Goal: Task Accomplishment & Management: Complete application form

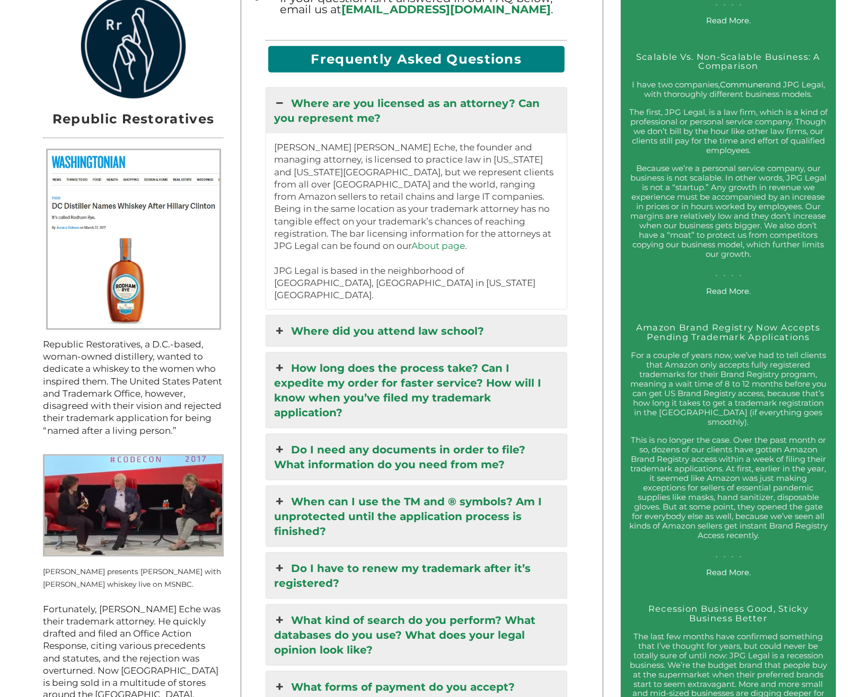
scroll to position [1050, 0]
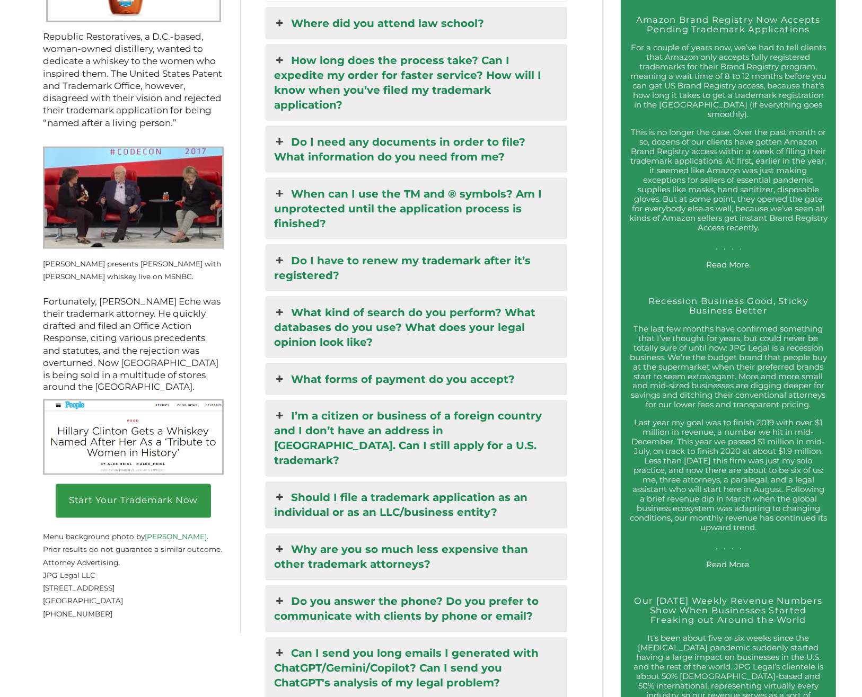
click at [471, 297] on link "What kind of search do you perform? What databases do you use? What does your l…" at bounding box center [416, 327] width 301 height 60
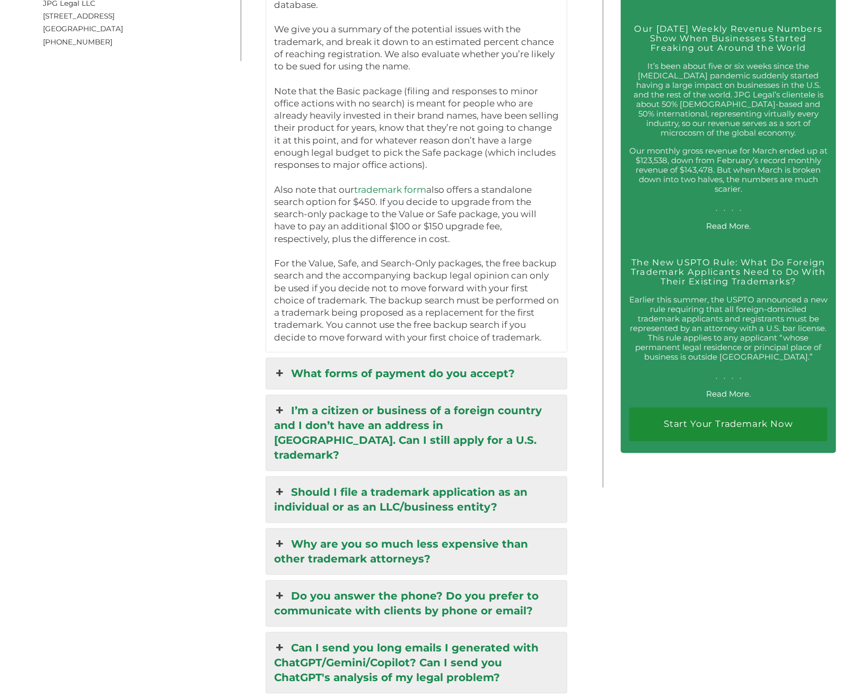
scroll to position [1957, 0]
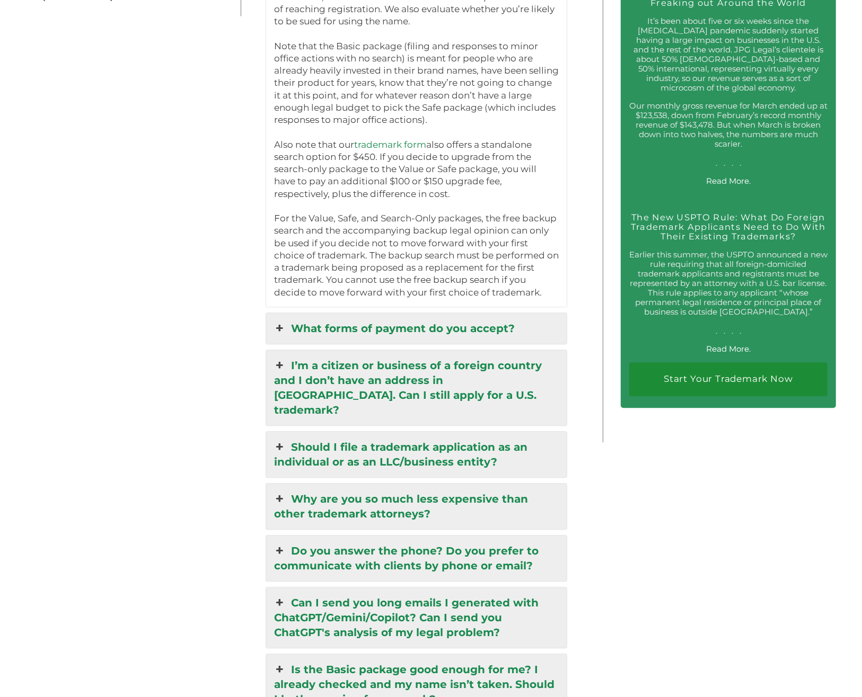
click at [556, 432] on link "Should I file a trademark application as an individual or as an LLC/business en…" at bounding box center [416, 455] width 301 height 46
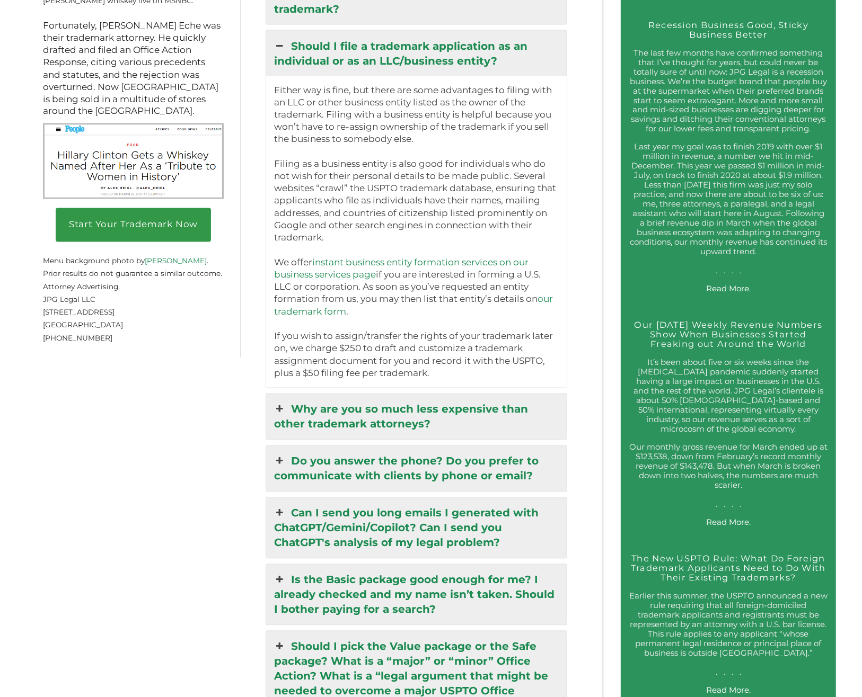
scroll to position [1702, 0]
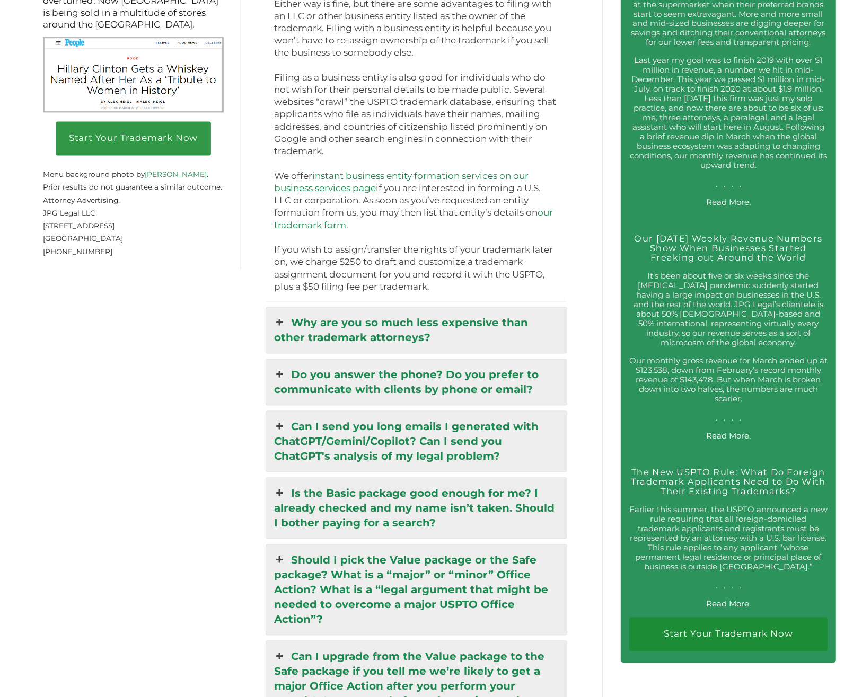
click at [543, 479] on link "Is the Basic package good enough for me? I already checked and my name isn’t ta…" at bounding box center [416, 509] width 301 height 60
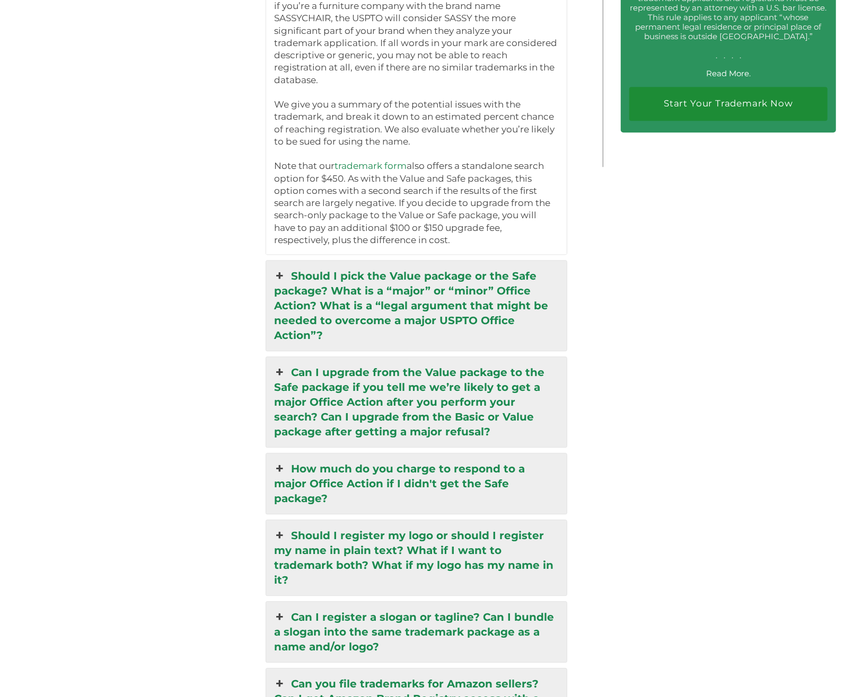
scroll to position [2237, 0]
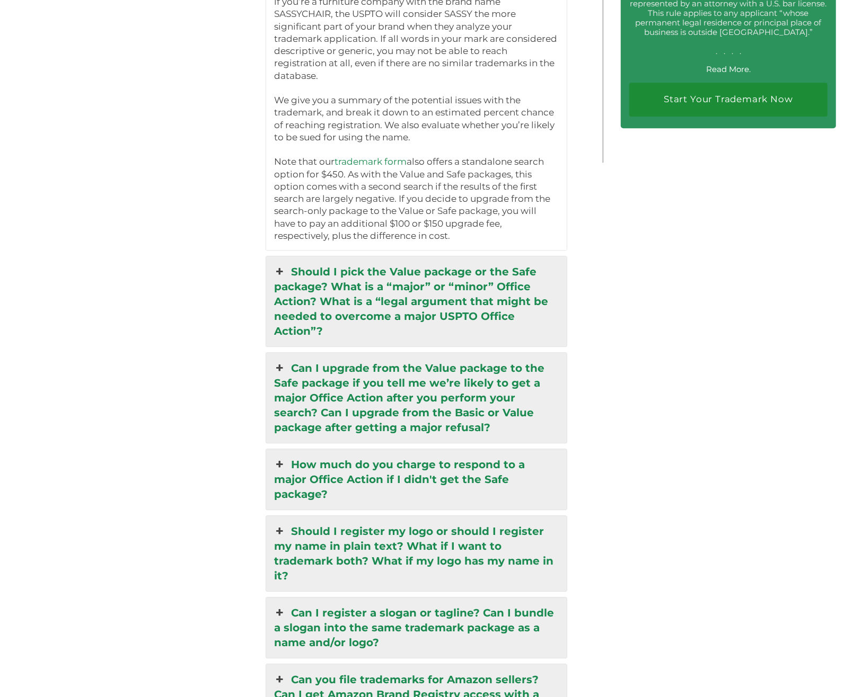
click at [486, 273] on link "Should I pick the Value package or the Safe package? What is a “major” or “mino…" at bounding box center [416, 302] width 301 height 90
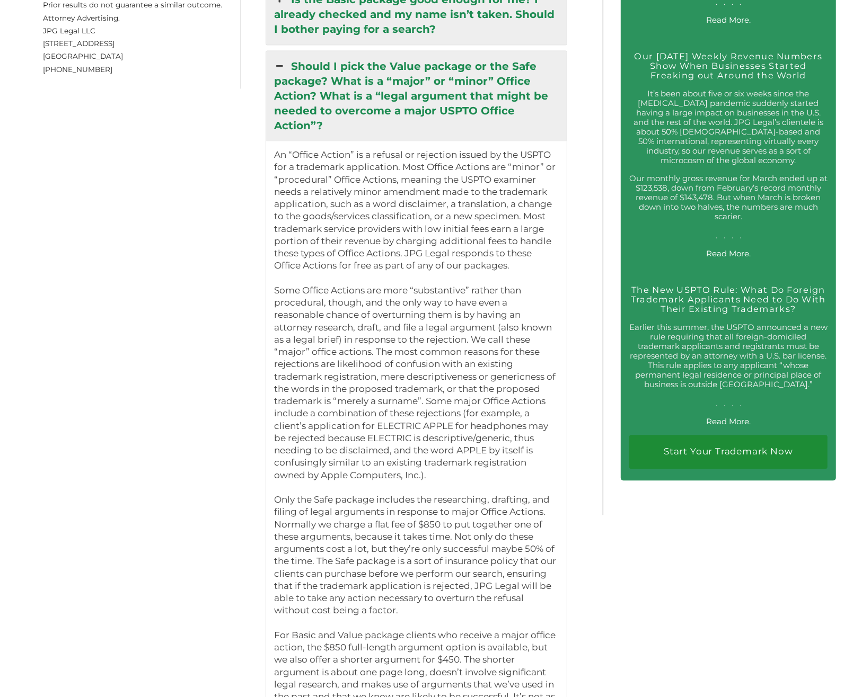
scroll to position [1886, 0]
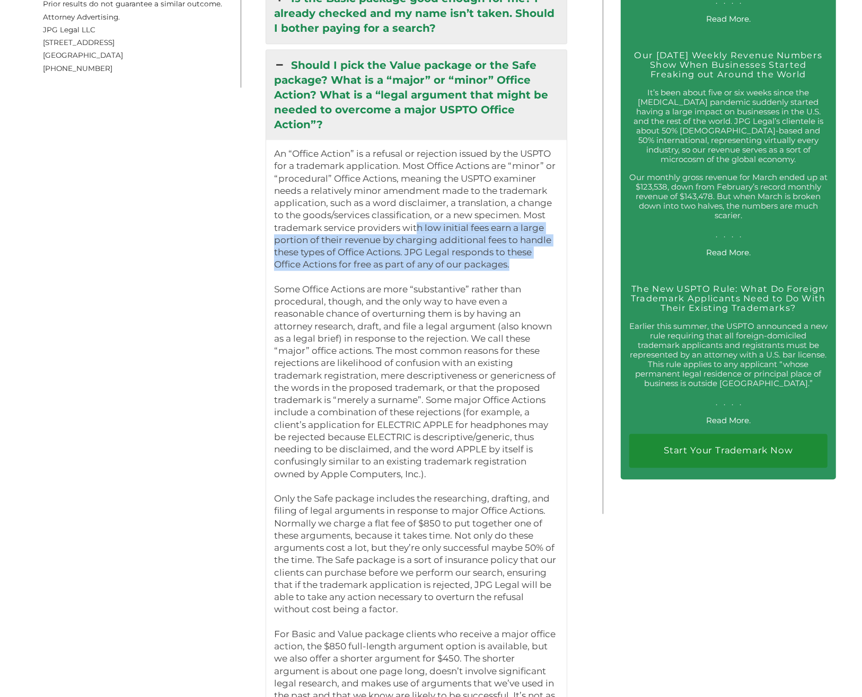
drag, startPoint x: 418, startPoint y: 184, endPoint x: 541, endPoint y: 222, distance: 128.2
click at [541, 222] on p "An “Office Action” is a refusal or rejection issued by the USPTO for a trademar…" at bounding box center [416, 443] width 285 height 591
click at [541, 223] on p "An “Office Action” is a refusal or rejection issued by the USPTO for a trademar…" at bounding box center [416, 443] width 285 height 591
drag, startPoint x: 553, startPoint y: 233, endPoint x: 559, endPoint y: 174, distance: 59.2
click at [559, 174] on p "An “Office Action” is a refusal or rejection issued by the USPTO for a trademar…" at bounding box center [416, 443] width 285 height 591
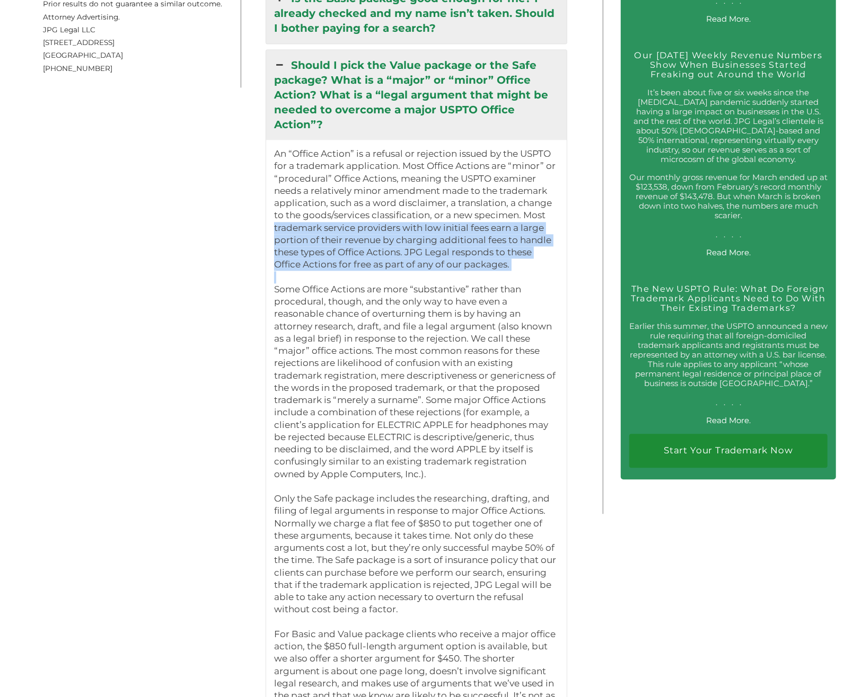
click at [559, 174] on p "An “Office Action” is a refusal or rejection issued by the USPTO for a trademar…" at bounding box center [416, 443] width 285 height 591
drag, startPoint x: 559, startPoint y: 174, endPoint x: 559, endPoint y: 218, distance: 44.5
click at [559, 218] on p "An “Office Action” is a refusal or rejection issued by the USPTO for a trademar…" at bounding box center [416, 443] width 285 height 591
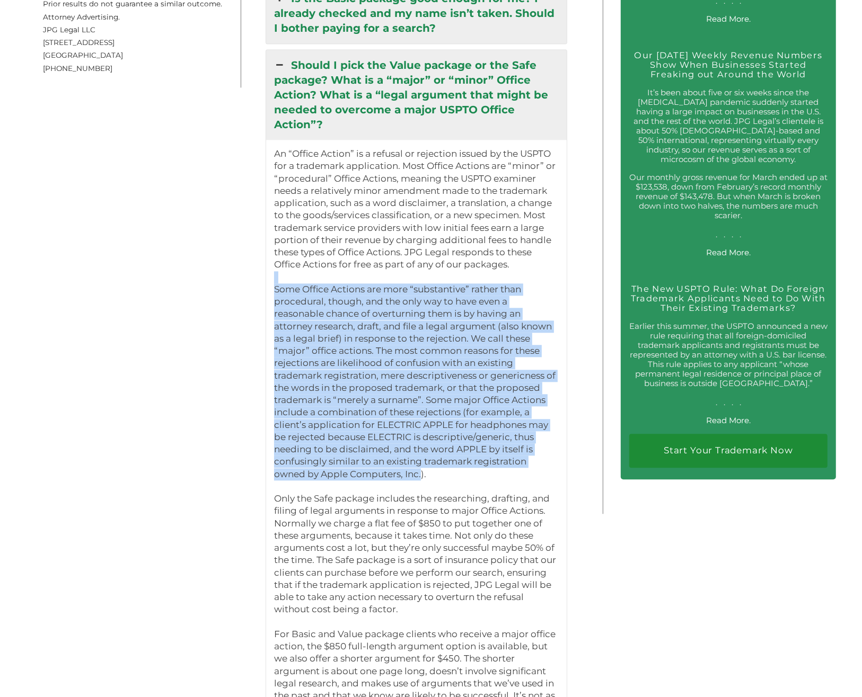
drag, startPoint x: 557, startPoint y: 232, endPoint x: 526, endPoint y: 417, distance: 188.1
click at [526, 417] on p "An “Office Action” is a refusal or rejection issued by the USPTO for a trademar…" at bounding box center [416, 443] width 285 height 591
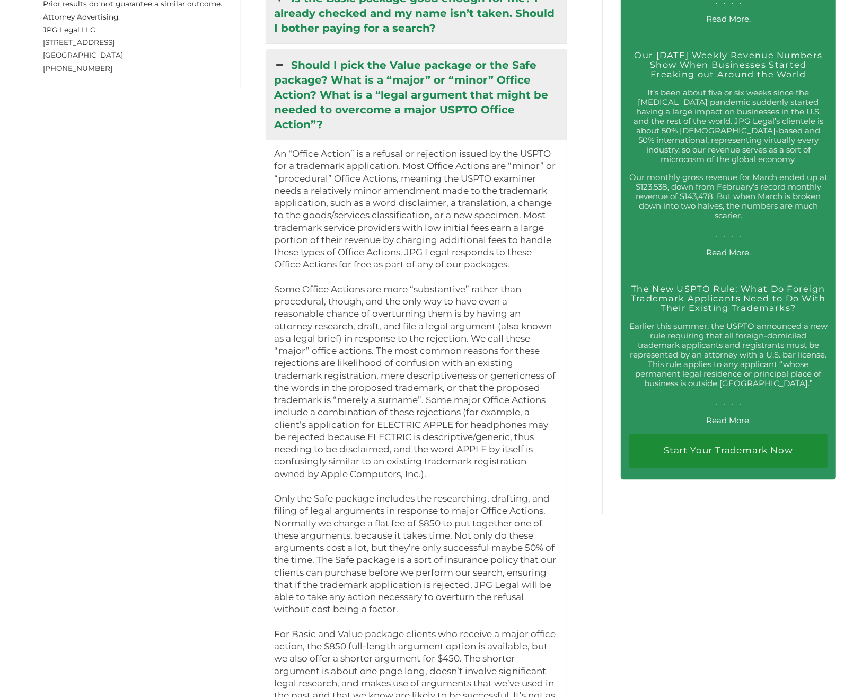
click at [526, 417] on p "An “Office Action” is a refusal or rejection issued by the USPTO for a trademar…" at bounding box center [416, 443] width 285 height 591
drag, startPoint x: 540, startPoint y: 328, endPoint x: 535, endPoint y: 233, distance: 95.0
click at [535, 233] on p "An “Office Action” is a refusal or rejection issued by the USPTO for a trademar…" at bounding box center [416, 443] width 285 height 591
click at [534, 230] on p "An “Office Action” is a refusal or rejection issued by the USPTO for a trademar…" at bounding box center [416, 443] width 285 height 591
drag, startPoint x: 528, startPoint y: 228, endPoint x: 555, endPoint y: 418, distance: 191.7
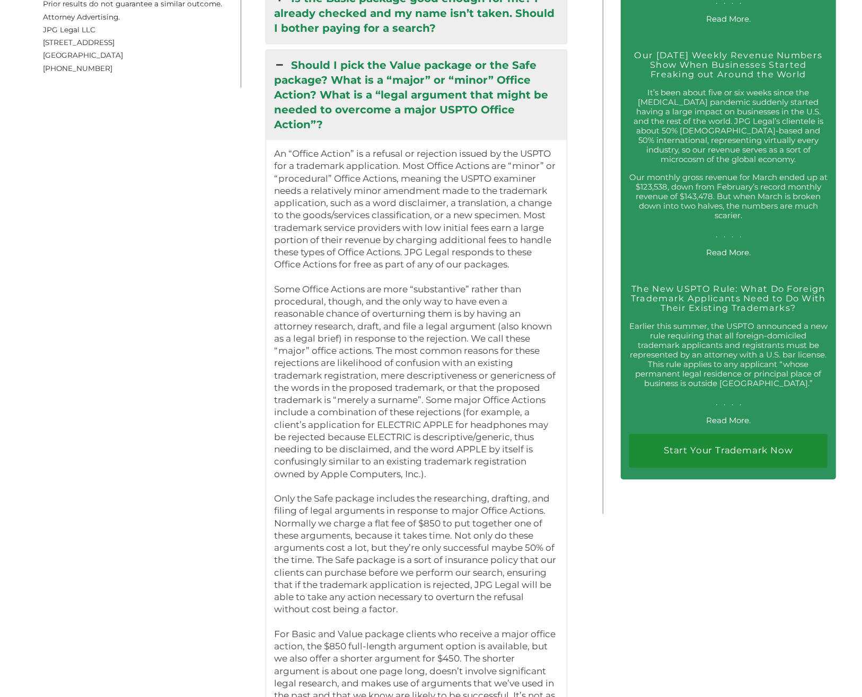
click at [555, 418] on p "An “Office Action” is a refusal or rejection issued by the USPTO for a trademar…" at bounding box center [416, 443] width 285 height 591
drag, startPoint x: 555, startPoint y: 418, endPoint x: 544, endPoint y: 225, distance: 192.7
click at [544, 225] on p "An “Office Action” is a refusal or rejection issued by the USPTO for a trademar…" at bounding box center [416, 443] width 285 height 591
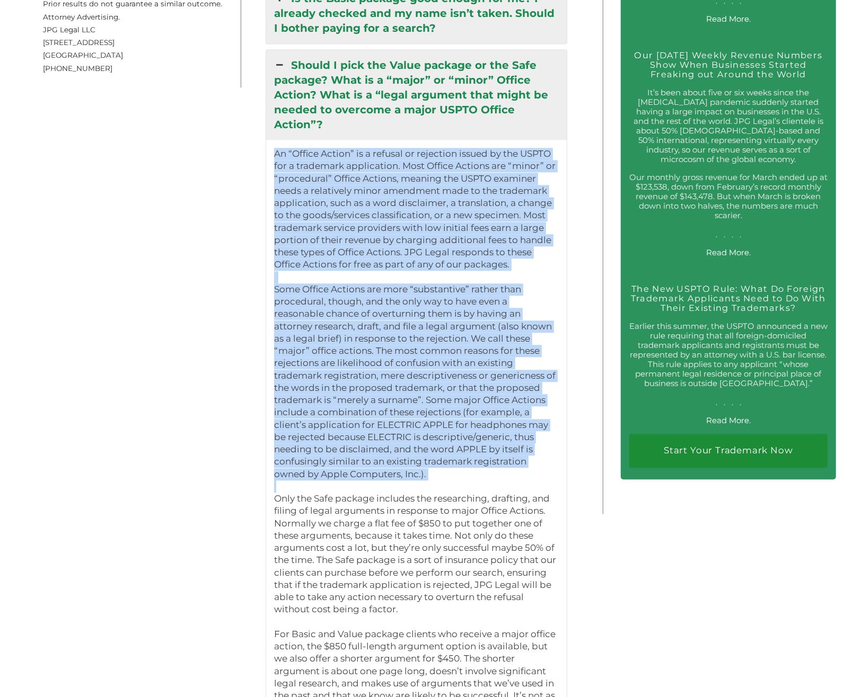
drag, startPoint x: 545, startPoint y: 224, endPoint x: 564, endPoint y: 432, distance: 209.2
click at [559, 432] on p "An “Office Action” is a refusal or rejection issued by the USPTO for a trademar…" at bounding box center [416, 443] width 285 height 591
click at [559, 417] on p "An “Office Action” is a refusal or rejection issued by the USPTO for a trademar…" at bounding box center [416, 443] width 285 height 591
drag, startPoint x: 556, startPoint y: 411, endPoint x: 529, endPoint y: 226, distance: 186.9
click at [529, 226] on p "An “Office Action” is a refusal or rejection issued by the USPTO for a trademar…" at bounding box center [416, 443] width 285 height 591
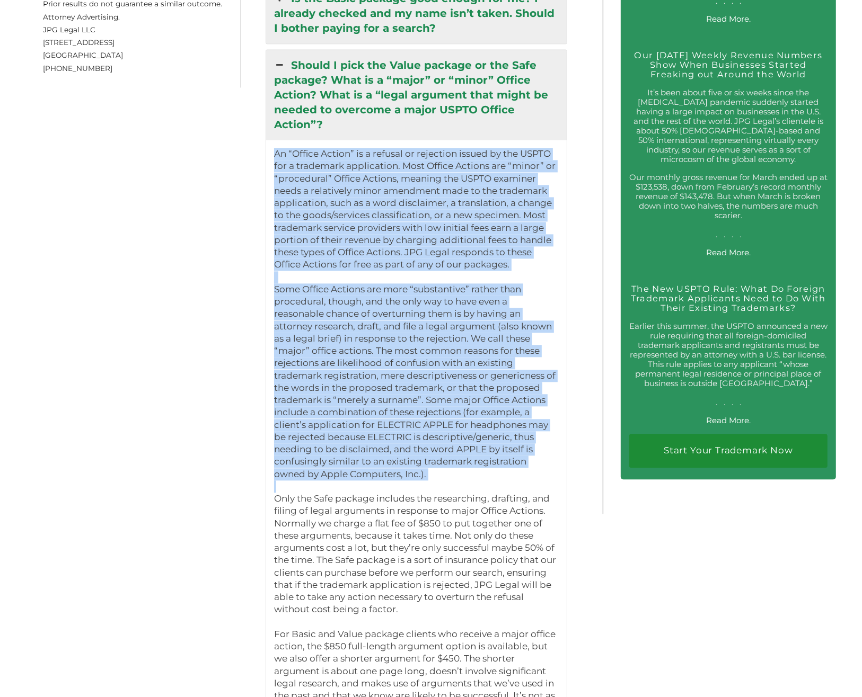
click at [529, 226] on p "An “Office Action” is a refusal or rejection issued by the USPTO for a trademar…" at bounding box center [416, 443] width 285 height 591
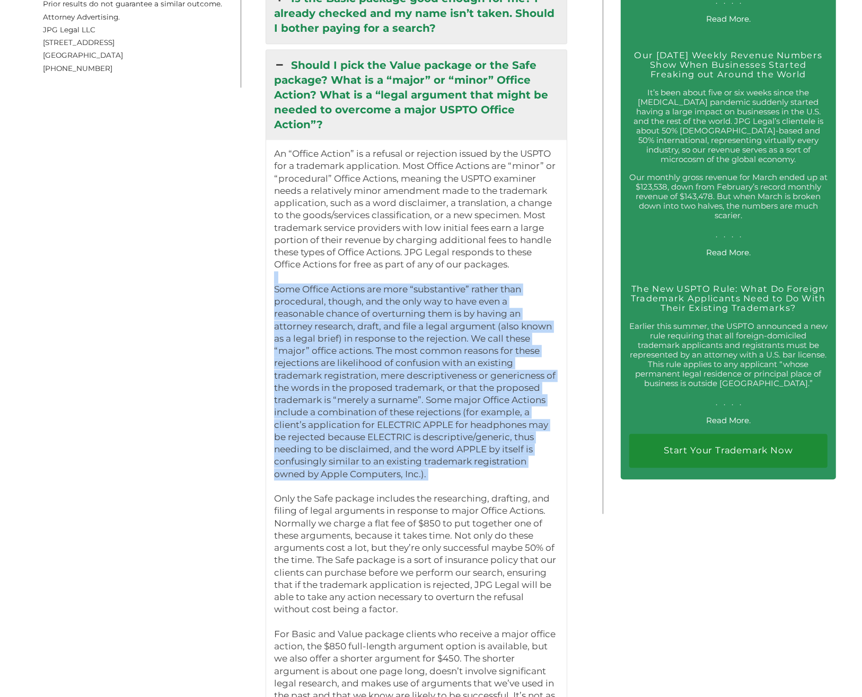
drag, startPoint x: 529, startPoint y: 226, endPoint x: 553, endPoint y: 416, distance: 191.2
click at [553, 416] on p "An “Office Action” is a refusal or rejection issued by the USPTO for a trademar…" at bounding box center [416, 443] width 285 height 591
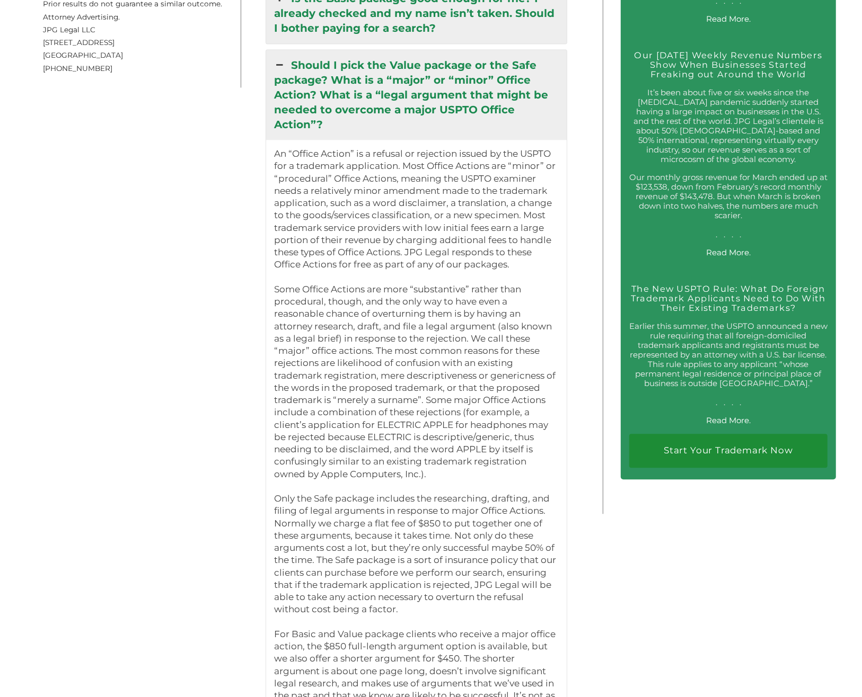
click at [553, 416] on p "An “Office Action” is a refusal or rejection issued by the USPTO for a trademar…" at bounding box center [416, 443] width 285 height 591
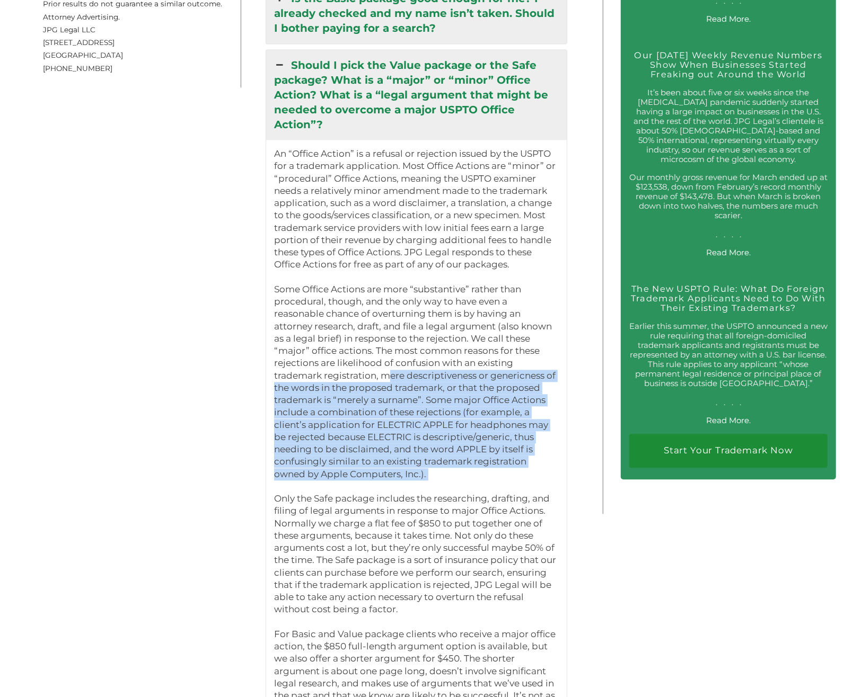
drag, startPoint x: 553, startPoint y: 416, endPoint x: 559, endPoint y: 319, distance: 97.7
click at [559, 319] on p "An “Office Action” is a refusal or rejection issued by the USPTO for a trademar…" at bounding box center [416, 443] width 285 height 591
drag, startPoint x: 559, startPoint y: 313, endPoint x: 543, endPoint y: 416, distance: 103.5
click at [543, 416] on p "An “Office Action” is a refusal or rejection issued by the USPTO for a trademar…" at bounding box center [416, 443] width 285 height 591
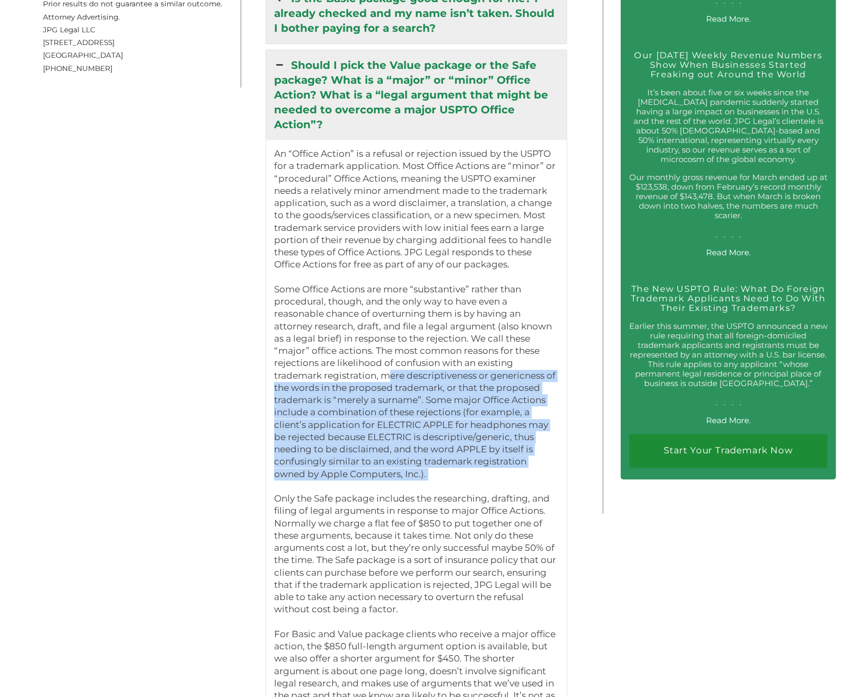
click at [543, 416] on p "An “Office Action” is a refusal or rejection issued by the USPTO for a trademar…" at bounding box center [416, 443] width 285 height 591
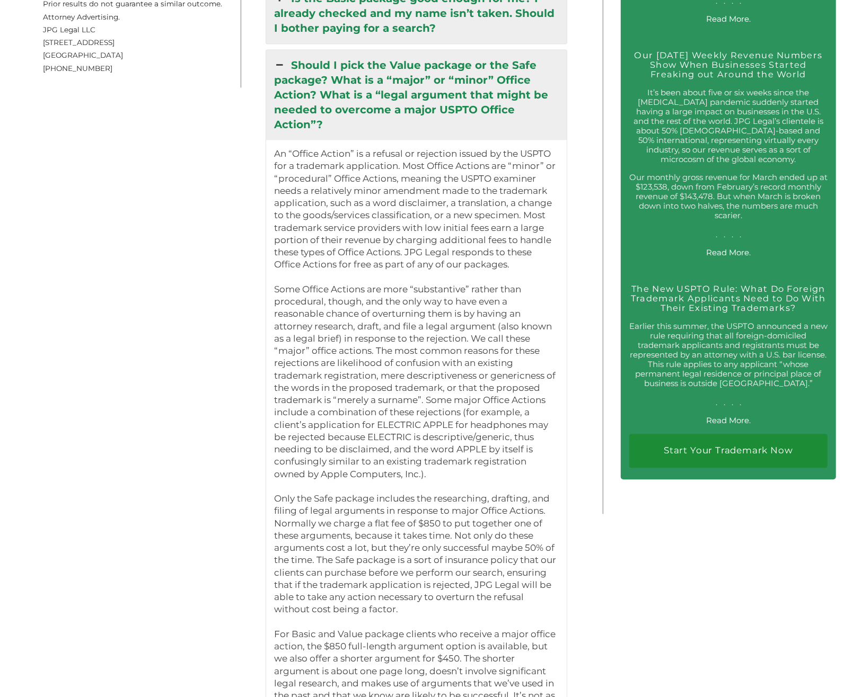
click at [543, 416] on p "An “Office Action” is a refusal or rejection issued by the USPTO for a trademar…" at bounding box center [416, 443] width 285 height 591
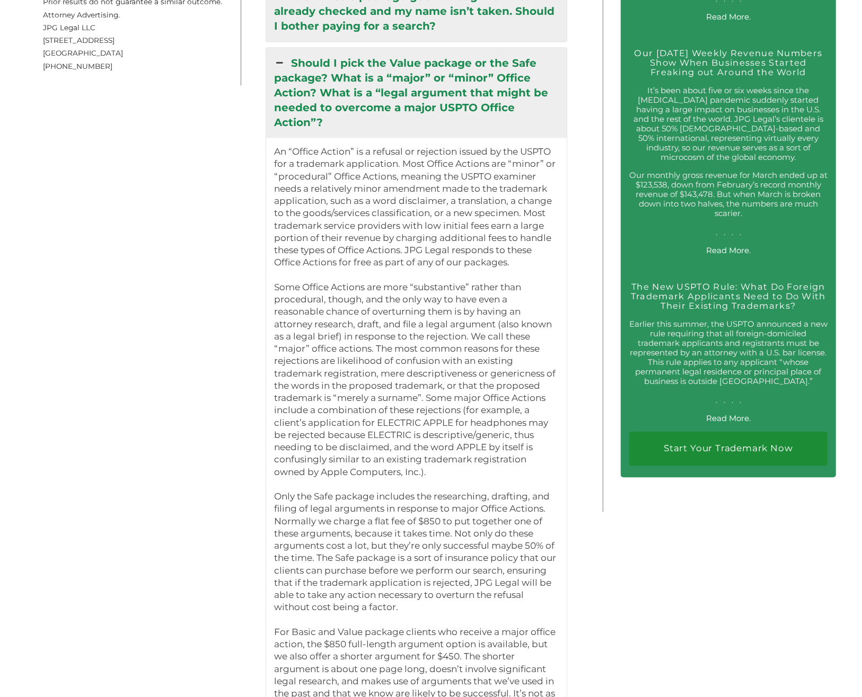
scroll to position [1888, 0]
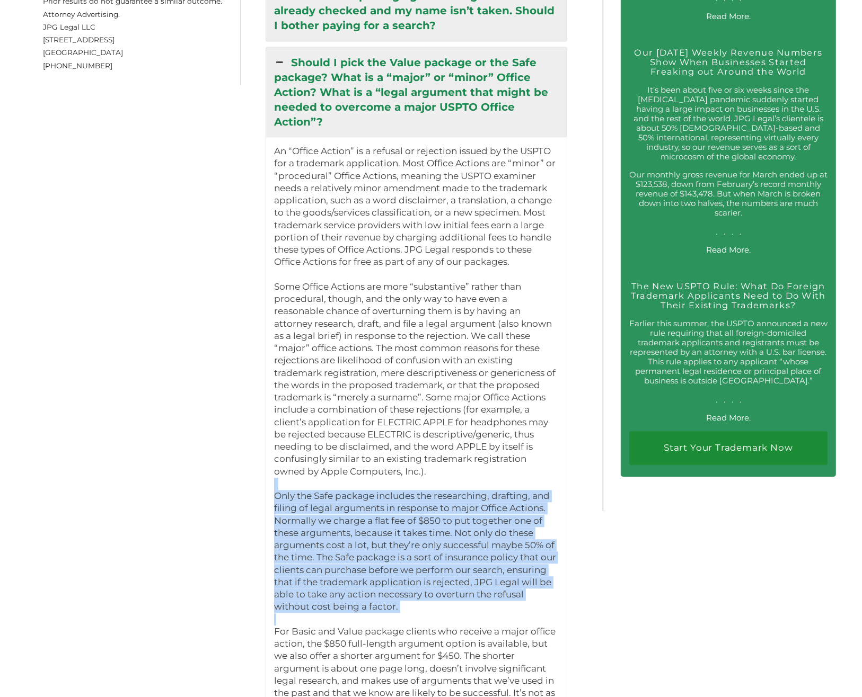
drag, startPoint x: 542, startPoint y: 421, endPoint x: 504, endPoint y: 556, distance: 139.8
click at [504, 556] on p "An “Office Action” is a refusal or rejection issued by the USPTO for a trademar…" at bounding box center [416, 440] width 285 height 591
drag, startPoint x: 494, startPoint y: 546, endPoint x: 569, endPoint y: 428, distance: 139.4
click at [567, 428] on div "An “Office Action” is a refusal or rejection issued by the USPTO for a trademar…" at bounding box center [416, 440] width 301 height 607
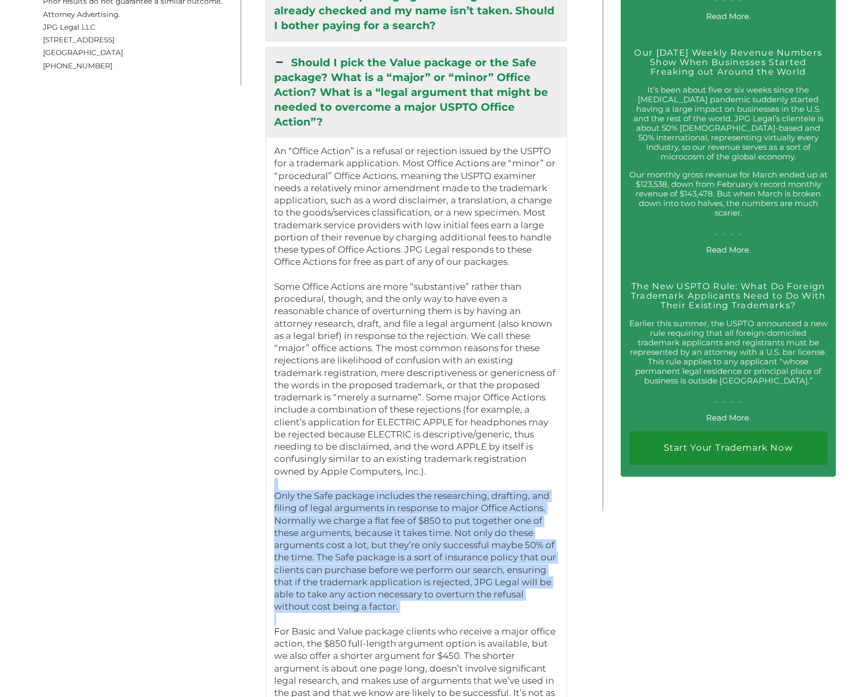
click at [567, 426] on div "An “Office Action” is a refusal or rejection issued by the USPTO for a trademar…" at bounding box center [416, 440] width 301 height 607
drag, startPoint x: 568, startPoint y: 426, endPoint x: 541, endPoint y: 549, distance: 126.0
click at [541, 549] on div "An “Office Action” is a refusal or rejection issued by the USPTO for a trademar…" at bounding box center [416, 440] width 301 height 607
click at [541, 549] on p "An “Office Action” is a refusal or rejection issued by the USPTO for a trademar…" at bounding box center [416, 440] width 285 height 591
drag, startPoint x: 541, startPoint y: 549, endPoint x: 563, endPoint y: 420, distance: 131.3
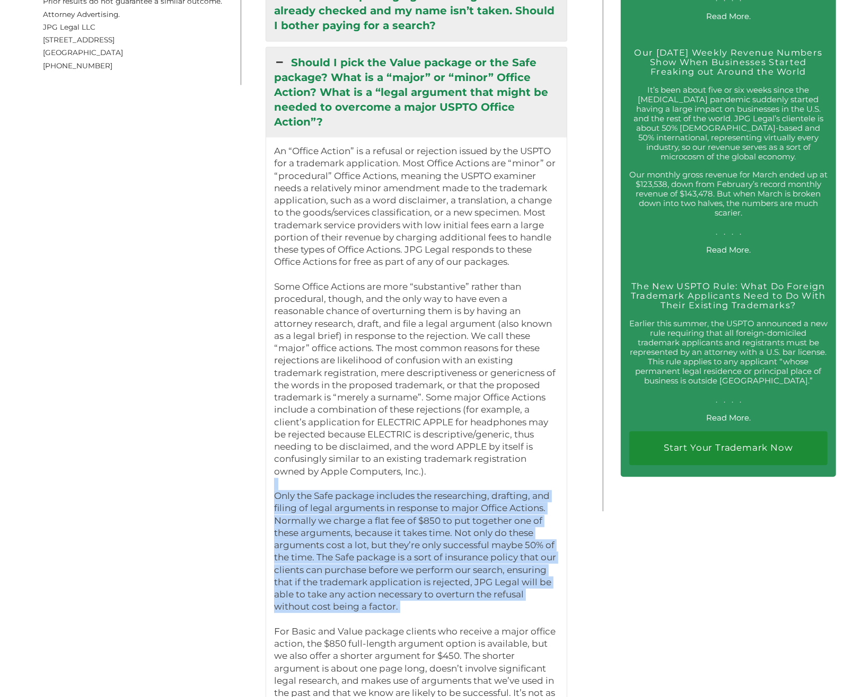
click at [559, 420] on p "An “Office Action” is a refusal or rejection issued by the USPTO for a trademar…" at bounding box center [416, 440] width 285 height 591
drag, startPoint x: 563, startPoint y: 420, endPoint x: 529, endPoint y: 546, distance: 130.6
click at [529, 546] on p "An “Office Action” is a refusal or rejection issued by the USPTO for a trademar…" at bounding box center [416, 440] width 285 height 591
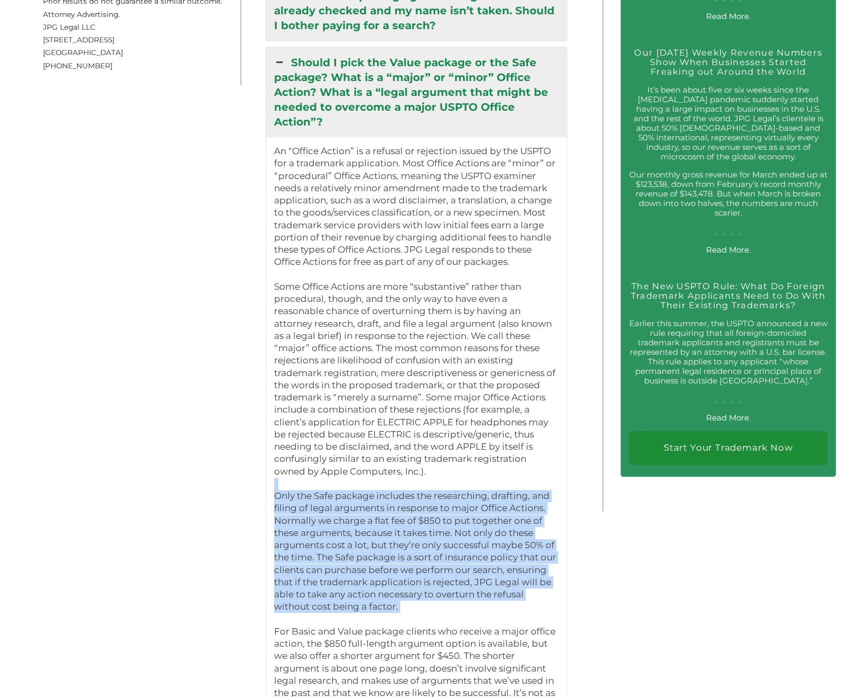
drag, startPoint x: 523, startPoint y: 550, endPoint x: 568, endPoint y: 427, distance: 131.0
click at [567, 427] on div "An “Office Action” is a refusal or rejection issued by the USPTO for a trademar…" at bounding box center [416, 440] width 301 height 607
drag, startPoint x: 568, startPoint y: 427, endPoint x: 528, endPoint y: 548, distance: 127.4
click at [528, 548] on div "An “Office Action” is a refusal or rejection issued by the USPTO for a trademar…" at bounding box center [416, 440] width 301 height 607
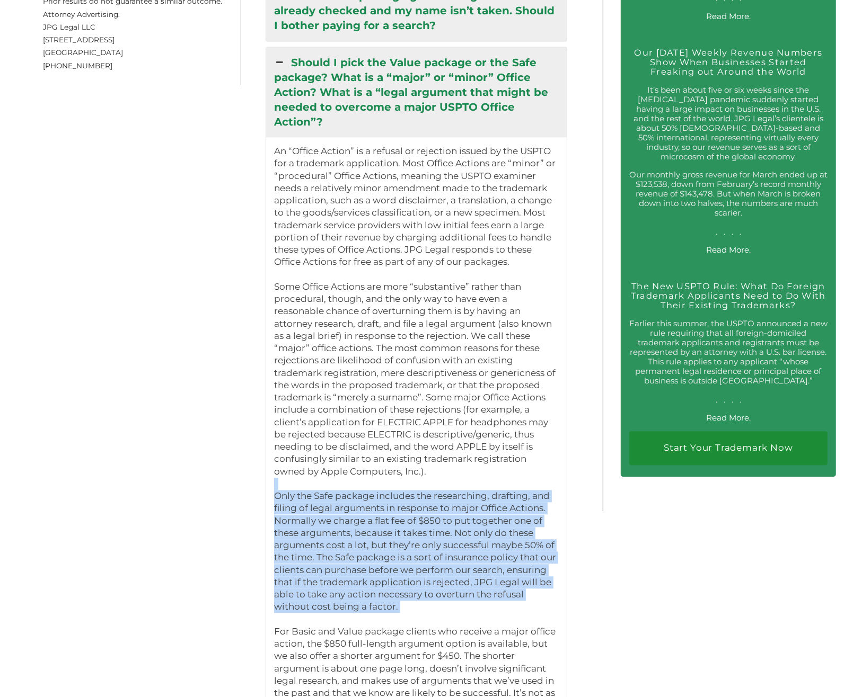
click at [528, 546] on p "An “Office Action” is a refusal or rejection issued by the USPTO for a trademar…" at bounding box center [416, 440] width 285 height 591
drag, startPoint x: 528, startPoint y: 546, endPoint x: 538, endPoint y: 421, distance: 126.1
click at [538, 421] on p "An “Office Action” is a refusal or rejection issued by the USPTO for a trademar…" at bounding box center [416, 440] width 285 height 591
drag, startPoint x: 538, startPoint y: 421, endPoint x: 522, endPoint y: 540, distance: 119.9
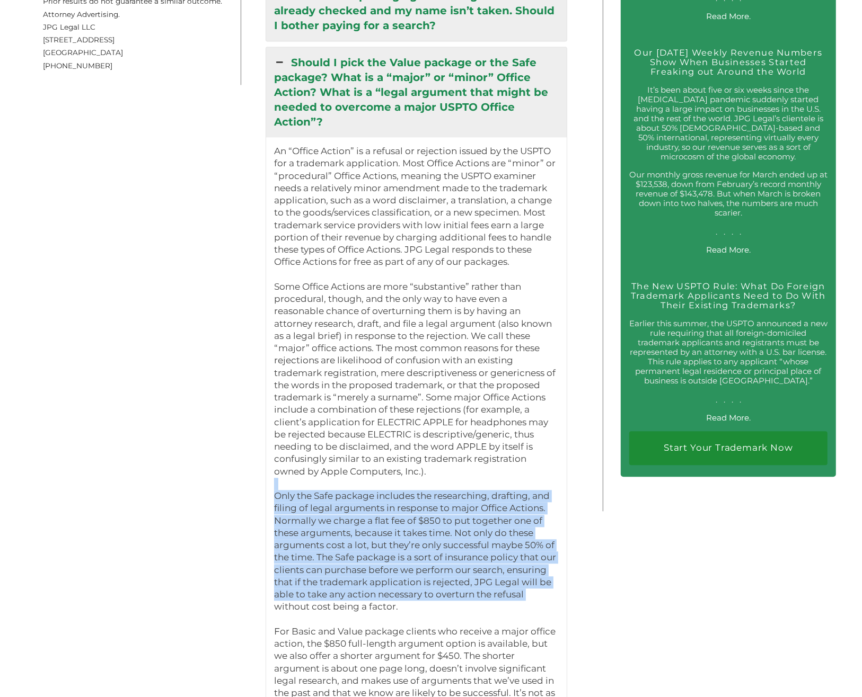
click at [522, 540] on p "An “Office Action” is a refusal or rejection issued by the USPTO for a trademar…" at bounding box center [416, 440] width 285 height 591
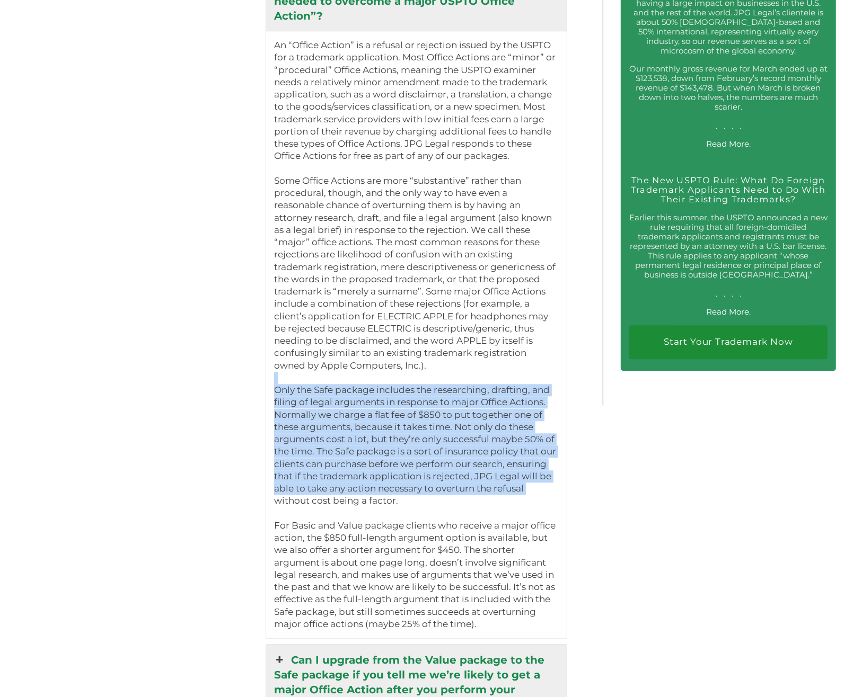
scroll to position [2011, 0]
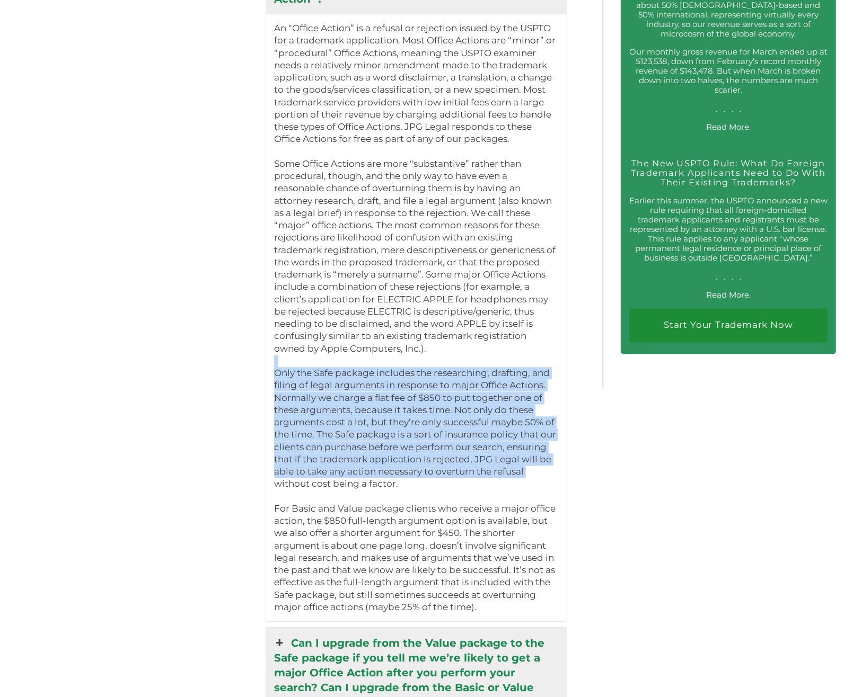
drag, startPoint x: 520, startPoint y: 550, endPoint x: 523, endPoint y: 440, distance: 110.3
click at [523, 440] on p "An “Office Action” is a refusal or rejection issued by the USPTO for a trademar…" at bounding box center [416, 317] width 285 height 591
click at [523, 438] on p "An “Office Action” is a refusal or rejection issued by the USPTO for a trademar…" at bounding box center [416, 317] width 285 height 591
drag, startPoint x: 523, startPoint y: 438, endPoint x: 520, endPoint y: 559, distance: 120.3
click at [520, 559] on div "An “Office Action” is a refusal or rejection issued by the USPTO for a trademar…" at bounding box center [416, 317] width 301 height 607
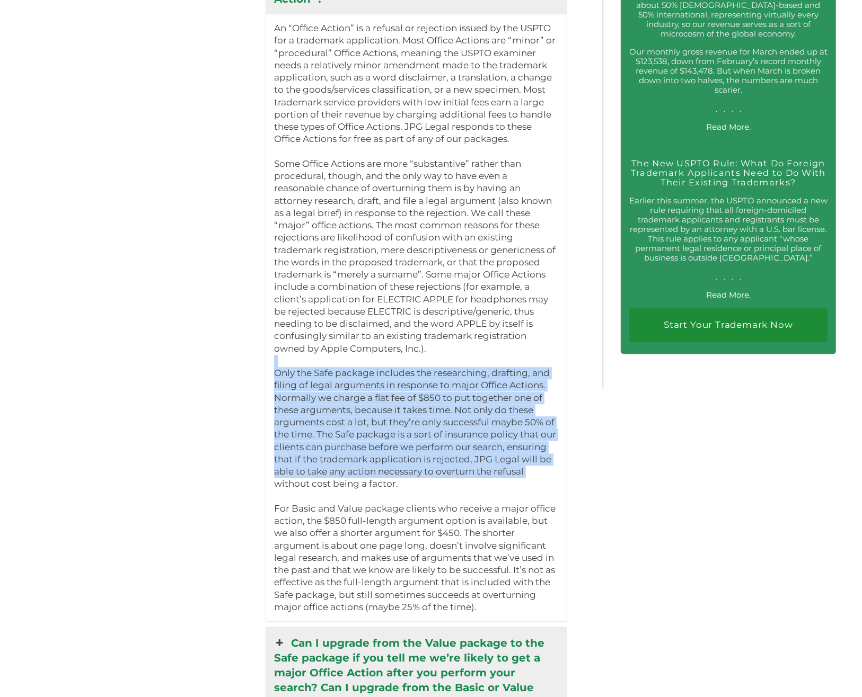
click at [520, 559] on div "An “Office Action” is a refusal or rejection issued by the USPTO for a trademar…" at bounding box center [416, 317] width 301 height 607
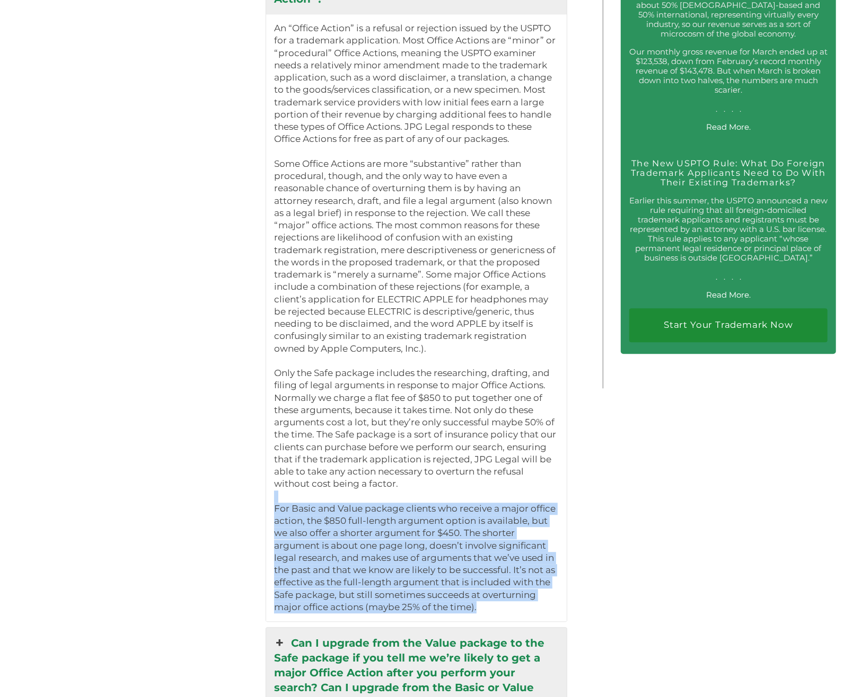
drag, startPoint x: 521, startPoint y: 558, endPoint x: 507, endPoint y: 439, distance: 120.1
click at [507, 439] on div "An “Office Action” is a refusal or rejection issued by the USPTO for a trademar…" at bounding box center [416, 317] width 301 height 607
click at [507, 439] on p "An “Office Action” is a refusal or rejection issued by the USPTO for a trademar…" at bounding box center [416, 317] width 285 height 591
drag, startPoint x: 507, startPoint y: 439, endPoint x: 520, endPoint y: 558, distance: 120.0
click at [520, 558] on div "An “Office Action” is a refusal or rejection issued by the USPTO for a trademar…" at bounding box center [416, 317] width 301 height 607
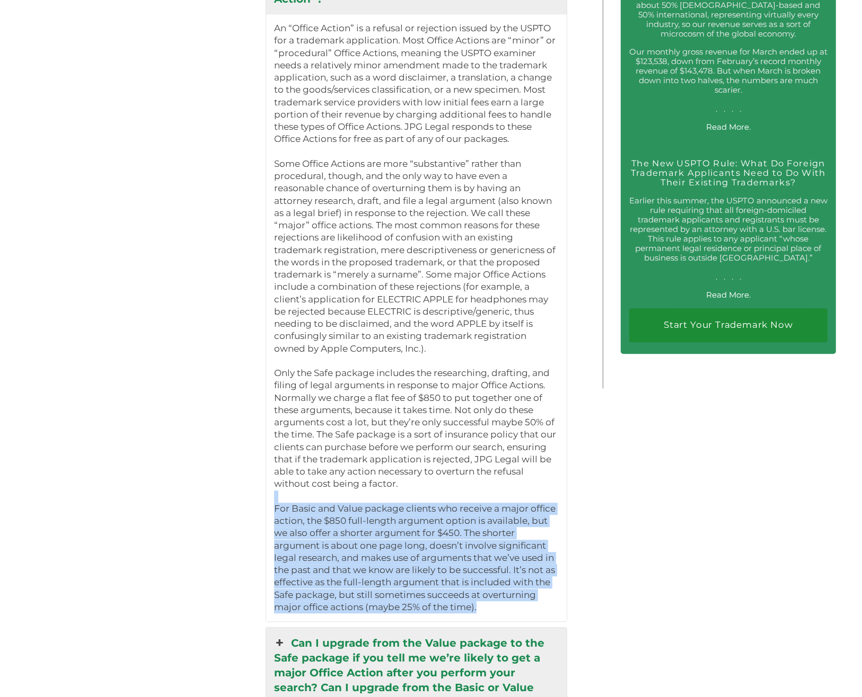
click at [520, 558] on div "An “Office Action” is a refusal or rejection issued by the USPTO for a trademar…" at bounding box center [416, 317] width 301 height 607
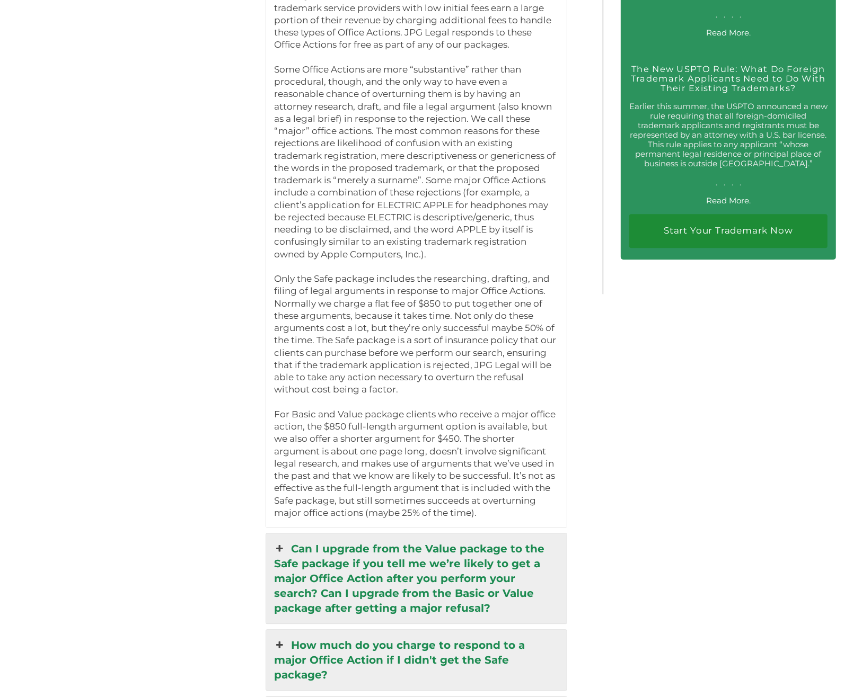
scroll to position [2238, 0]
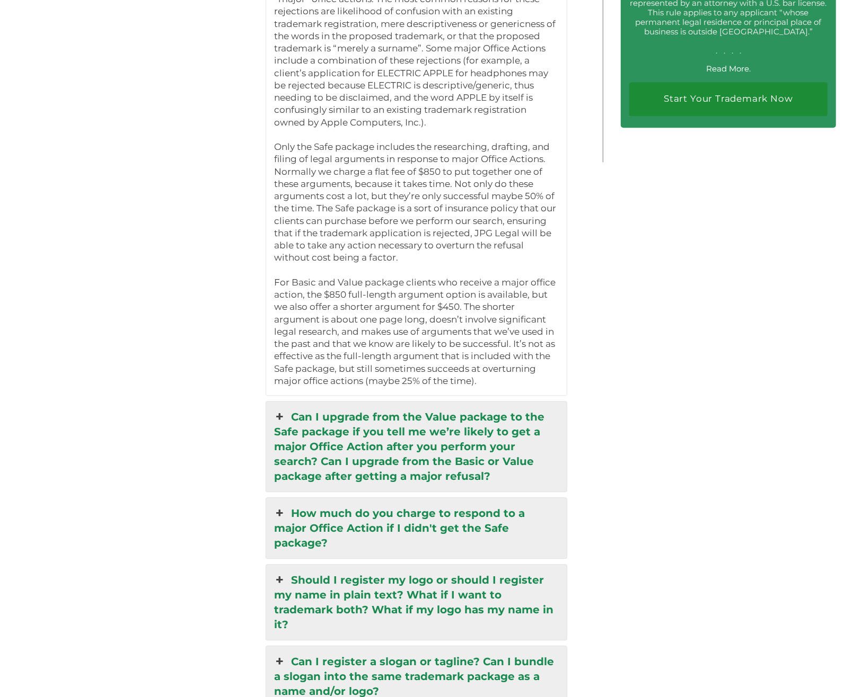
click at [506, 405] on link "Can I upgrade from the Value package to the Safe package if you tell me we’re l…" at bounding box center [416, 447] width 301 height 90
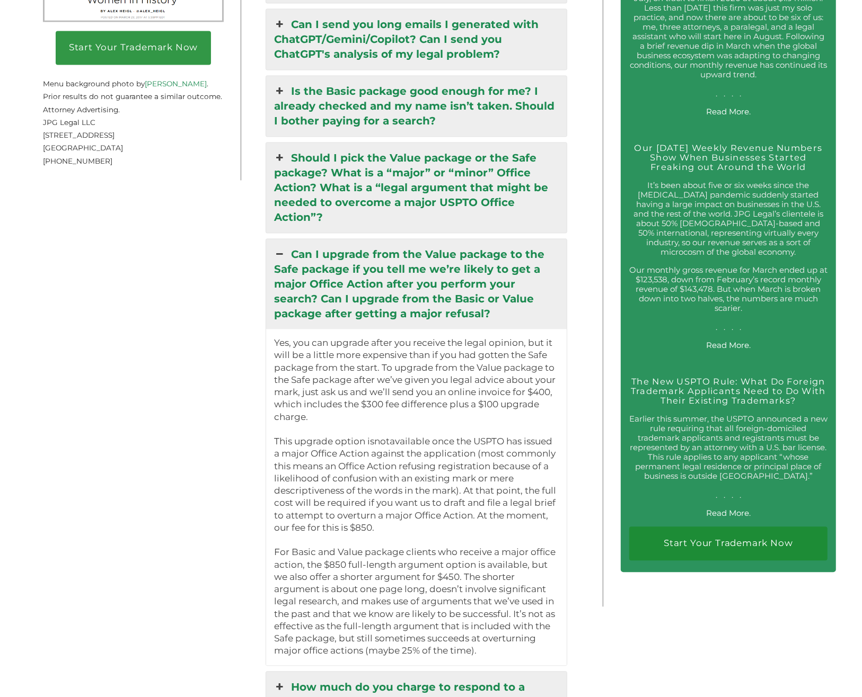
scroll to position [1788, 0]
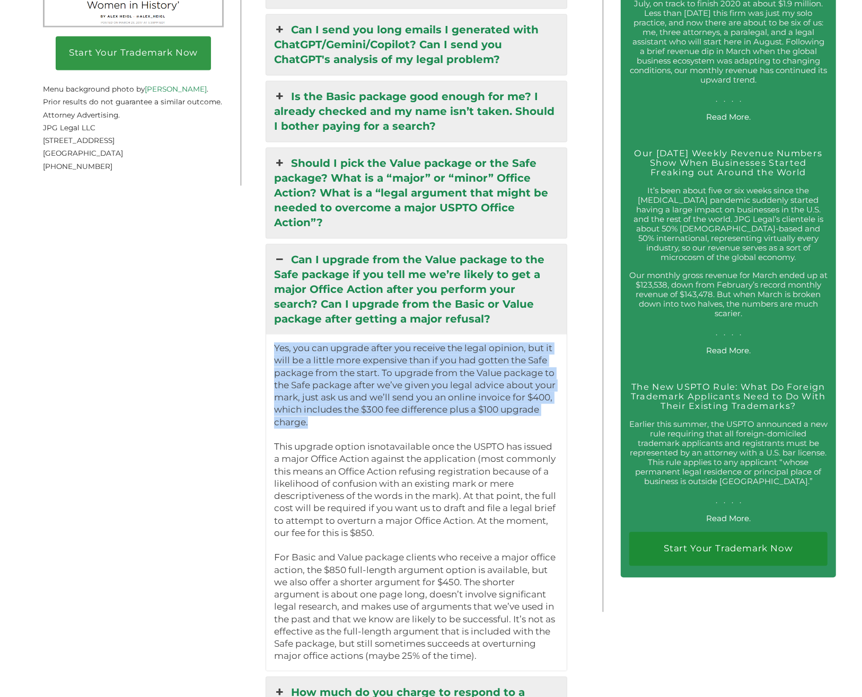
drag, startPoint x: 477, startPoint y: 375, endPoint x: 415, endPoint y: 290, distance: 105.5
click at [415, 334] on div "Yes, you can upgrade after you receive the legal opinion, but it will be a litt…" at bounding box center [416, 502] width 301 height 337
drag, startPoint x: 415, startPoint y: 290, endPoint x: 429, endPoint y: 372, distance: 82.9
click at [429, 372] on div "Yes, you can upgrade after you receive the legal opinion, but it will be a litt…" at bounding box center [416, 502] width 301 height 337
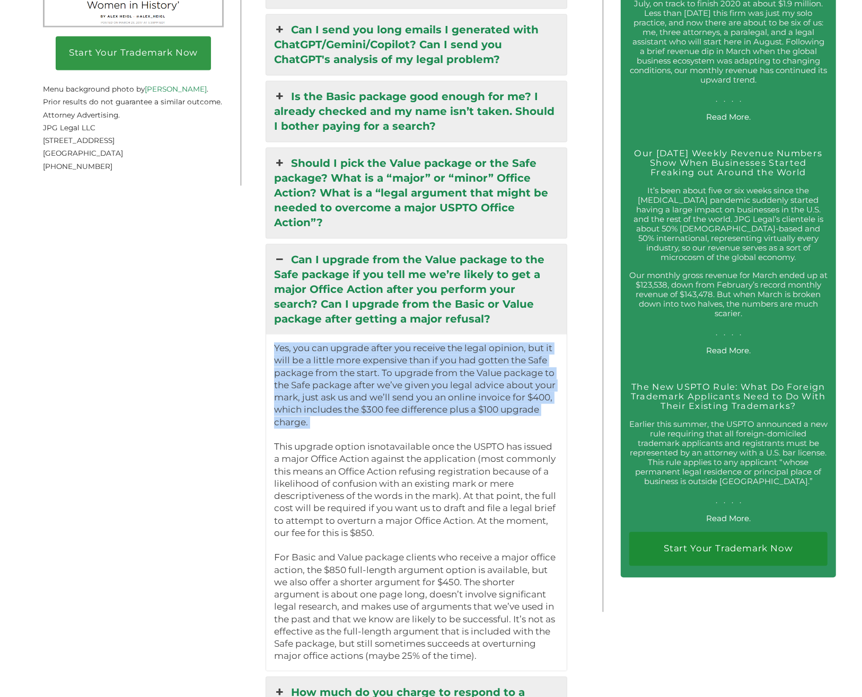
click at [429, 372] on p "Yes, you can upgrade after you receive the legal opinion, but it will be a litt…" at bounding box center [416, 502] width 285 height 321
drag, startPoint x: 429, startPoint y: 372, endPoint x: 396, endPoint y: 294, distance: 84.6
click at [396, 334] on div "Yes, you can upgrade after you receive the legal opinion, but it will be a litt…" at bounding box center [416, 502] width 301 height 337
drag, startPoint x: 396, startPoint y: 294, endPoint x: 395, endPoint y: 374, distance: 80.0
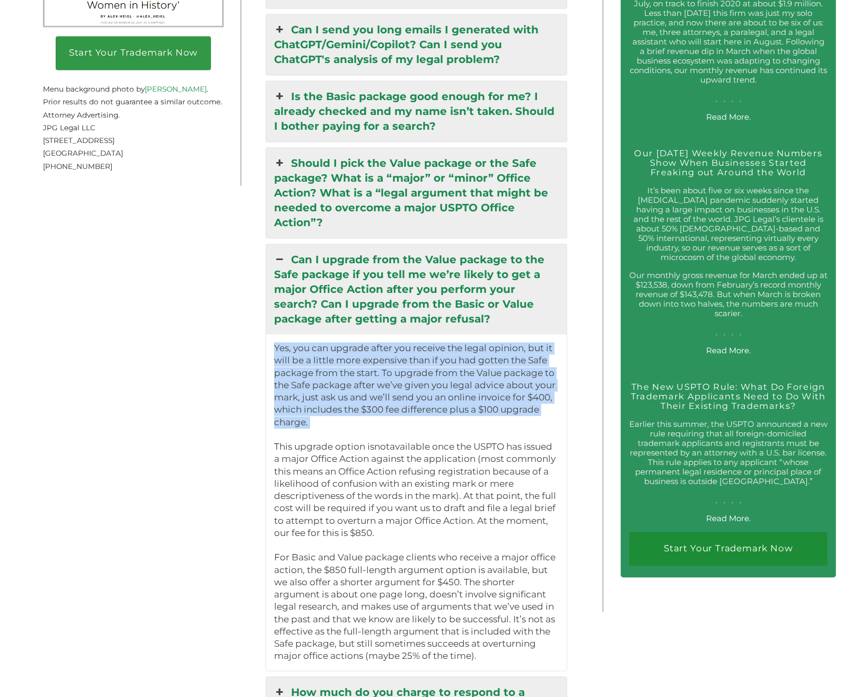
click at [395, 374] on div "Yes, you can upgrade after you receive the legal opinion, but it will be a litt…" at bounding box center [416, 502] width 301 height 337
click at [395, 374] on p "Yes, you can upgrade after you receive the legal opinion, but it will be a litt…" at bounding box center [416, 502] width 285 height 321
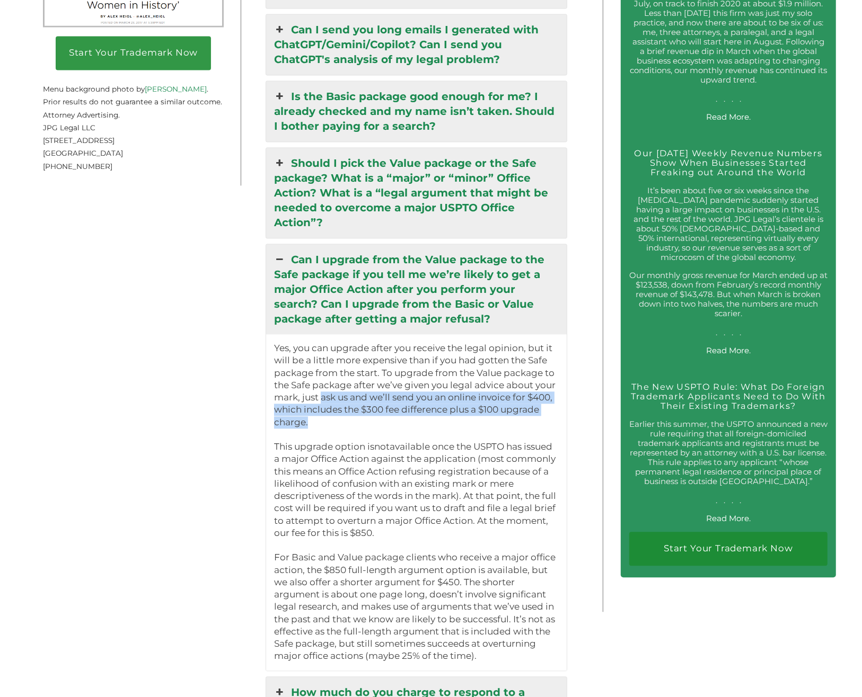
drag, startPoint x: 395, startPoint y: 374, endPoint x: 324, endPoint y: 346, distance: 76.7
click at [324, 346] on p "Yes, you can upgrade after you receive the legal opinion, but it will be a litt…" at bounding box center [416, 502] width 285 height 321
drag, startPoint x: 324, startPoint y: 346, endPoint x: 333, endPoint y: 377, distance: 32.0
click at [333, 377] on p "Yes, you can upgrade after you receive the legal opinion, but it will be a litt…" at bounding box center [416, 502] width 285 height 321
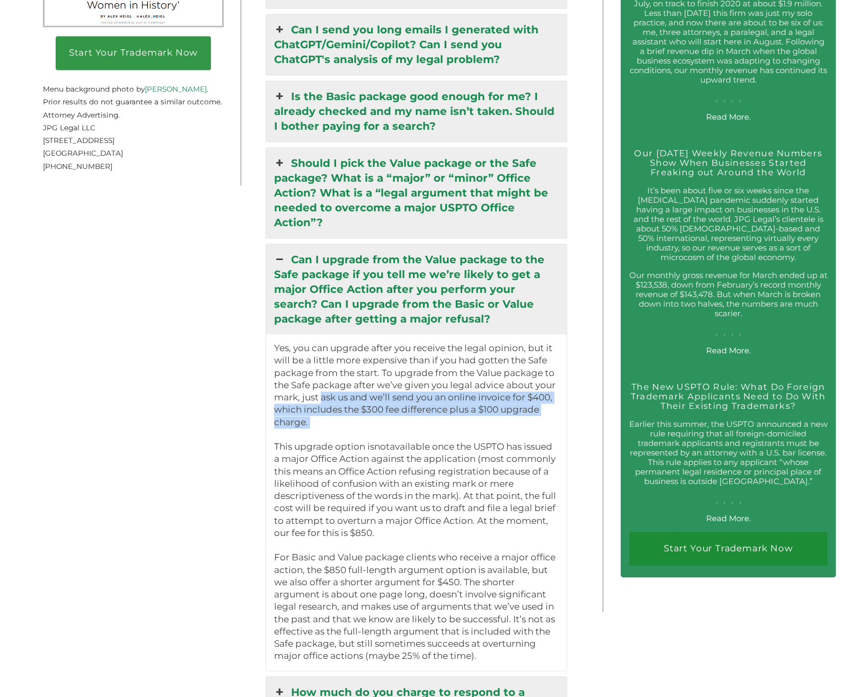
click at [333, 377] on p "Yes, you can upgrade after you receive the legal opinion, but it will be a litt…" at bounding box center [416, 502] width 285 height 321
drag, startPoint x: 333, startPoint y: 377, endPoint x: 306, endPoint y: 355, distance: 34.7
click at [306, 355] on p "Yes, you can upgrade after you receive the legal opinion, but it will be a litt…" at bounding box center [416, 502] width 285 height 321
drag, startPoint x: 306, startPoint y: 355, endPoint x: 321, endPoint y: 379, distance: 28.4
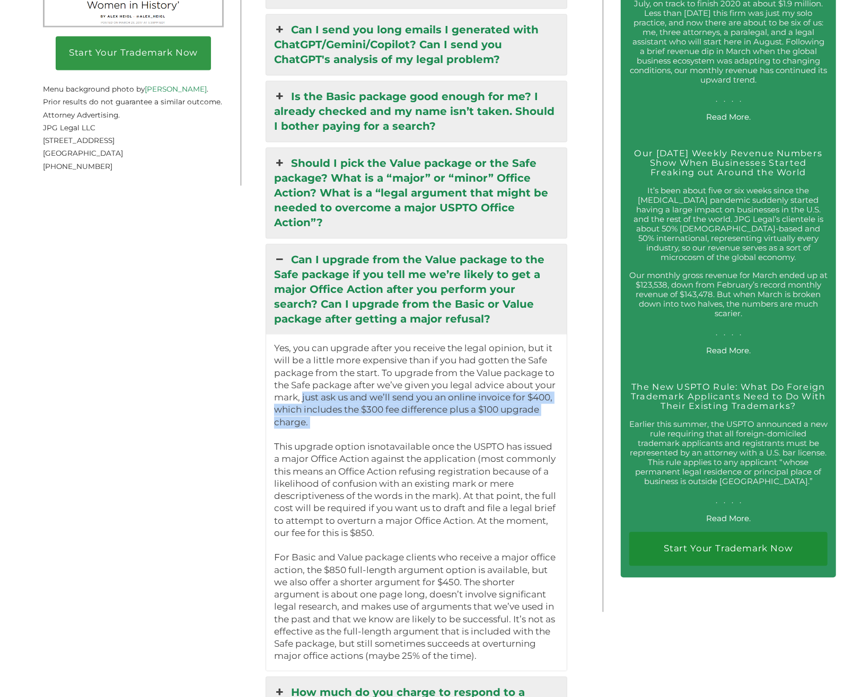
click at [321, 379] on p "Yes, you can upgrade after you receive the legal opinion, but it will be a litt…" at bounding box center [416, 502] width 285 height 321
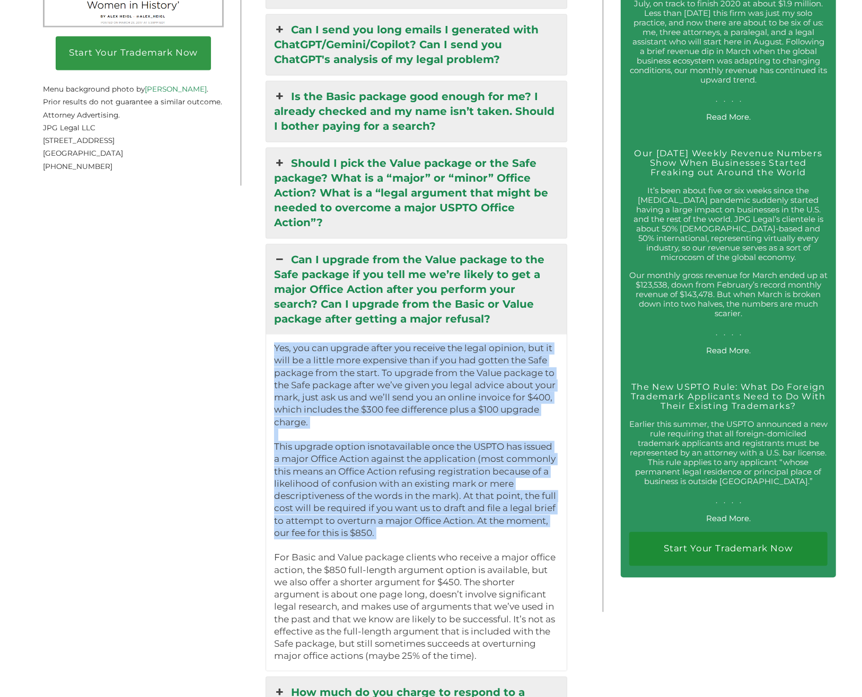
drag, startPoint x: 321, startPoint y: 379, endPoint x: 391, endPoint y: 488, distance: 129.2
click at [391, 488] on p "Yes, you can upgrade after you receive the legal opinion, but it will be a litt…" at bounding box center [416, 502] width 285 height 321
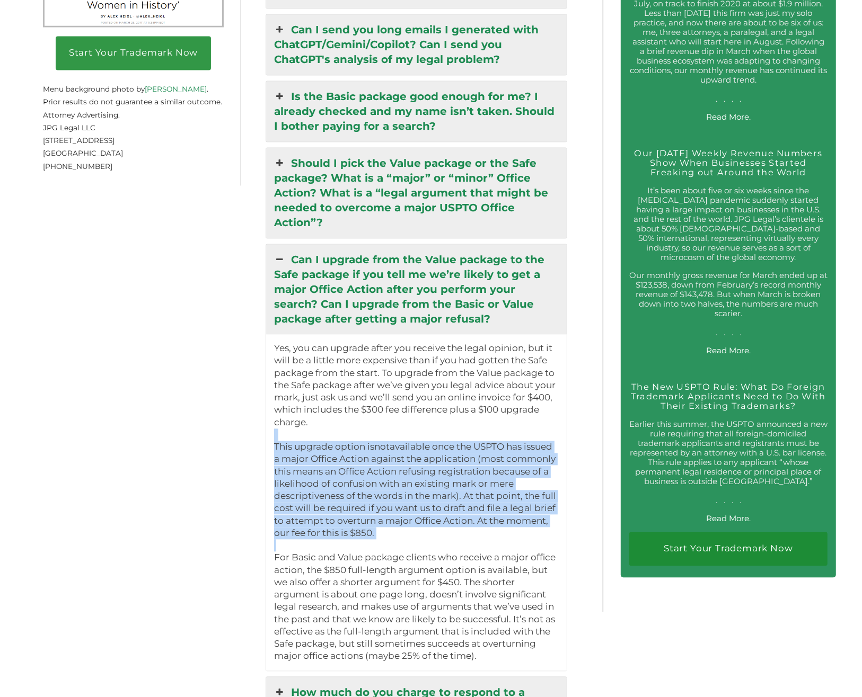
drag, startPoint x: 403, startPoint y: 497, endPoint x: 383, endPoint y: 392, distance: 106.9
click at [383, 392] on p "Yes, you can upgrade after you receive the legal opinion, but it will be a litt…" at bounding box center [416, 502] width 285 height 321
drag, startPoint x: 383, startPoint y: 392, endPoint x: 396, endPoint y: 489, distance: 97.4
click at [396, 489] on p "Yes, you can upgrade after you receive the legal opinion, but it will be a litt…" at bounding box center [416, 502] width 285 height 321
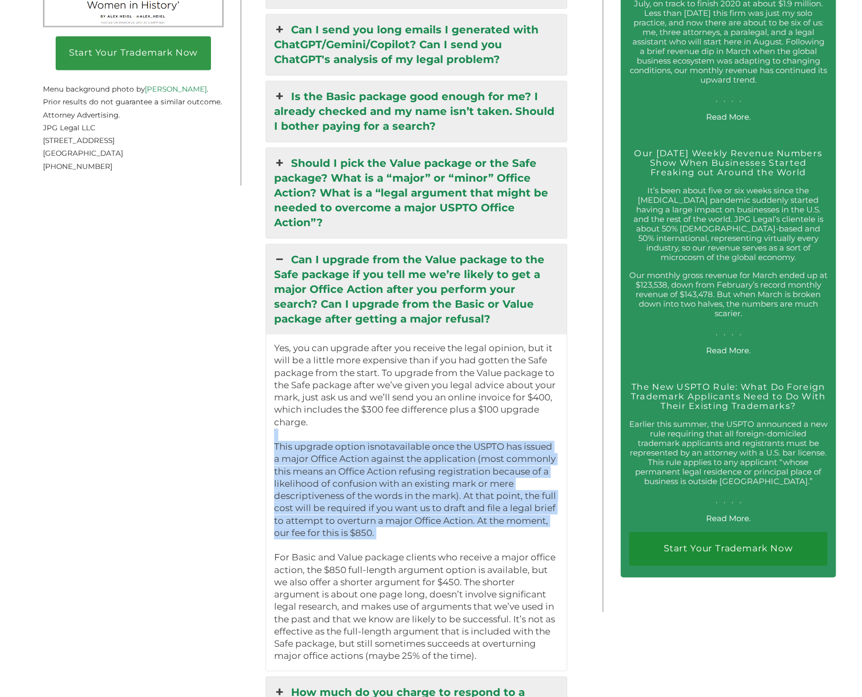
click at [396, 489] on p "Yes, you can upgrade after you receive the legal opinion, but it will be a litt…" at bounding box center [416, 502] width 285 height 321
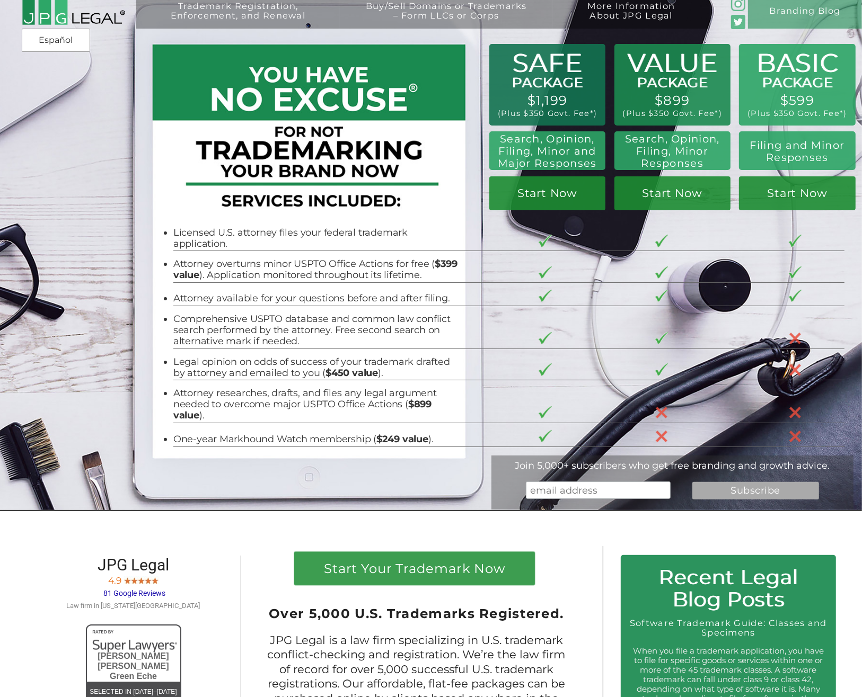
scroll to position [0, 0]
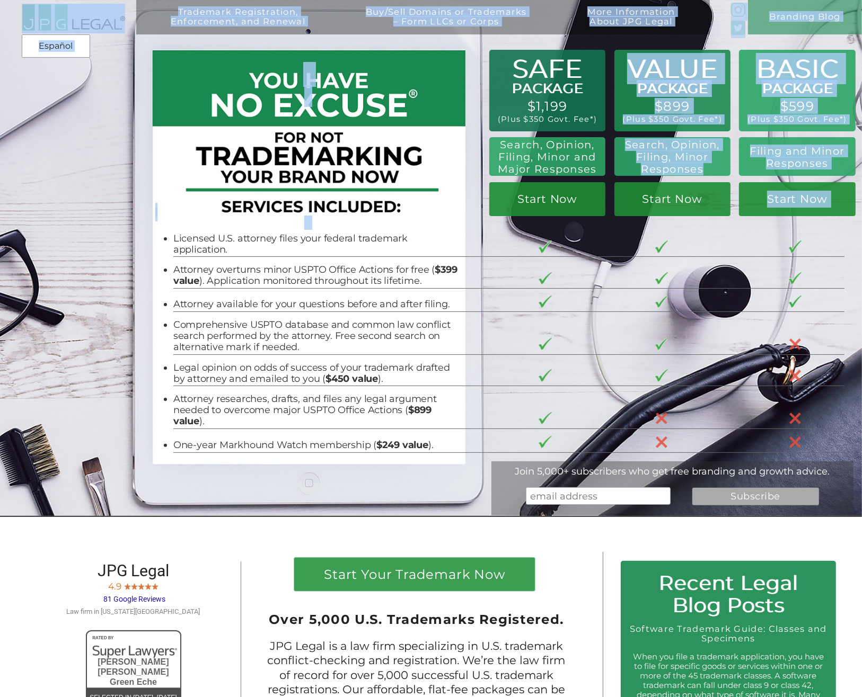
drag, startPoint x: 620, startPoint y: 145, endPoint x: 700, endPoint y: 171, distance: 84.3
click at [700, 26] on div "Trademark Registration, Enforcement, and Renewal File a Trademark Application T…" at bounding box center [431, 13] width 862 height 26
click at [700, 171] on h2 "Search, Opinion, Filing, Minor Responses" at bounding box center [672, 157] width 103 height 36
drag, startPoint x: 723, startPoint y: 170, endPoint x: 622, endPoint y: 144, distance: 105.0
click at [622, 26] on div "Trademark Registration, Enforcement, and Renewal File a Trademark Application T…" at bounding box center [431, 13] width 862 height 26
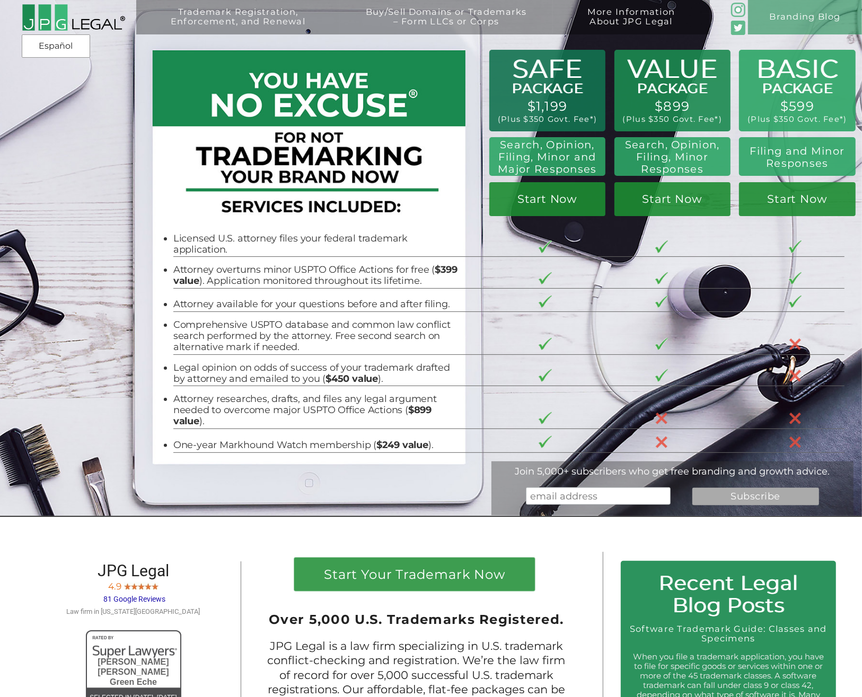
click at [622, 144] on div "Trademark Registration, Enforcement, and Renewal File a Trademark Application T…" at bounding box center [431, 77] width 862 height 155
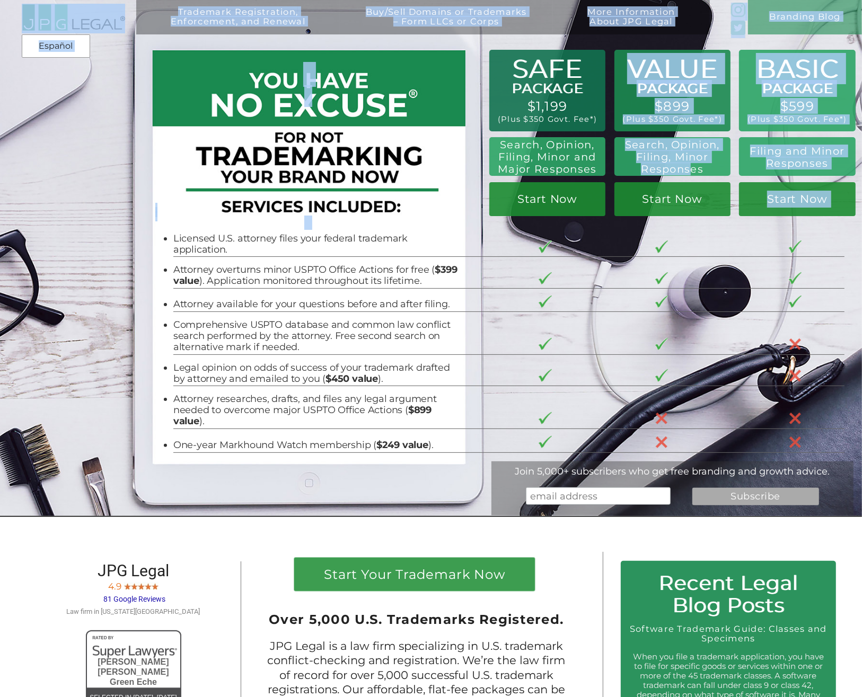
drag, startPoint x: 626, startPoint y: 145, endPoint x: 687, endPoint y: 166, distance: 65.2
click at [687, 26] on div "Trademark Registration, Enforcement, and Renewal File a Trademark Application T…" at bounding box center [431, 13] width 862 height 26
click at [687, 166] on h2 "Search, Opinion, Filing, Minor Responses" at bounding box center [672, 157] width 103 height 36
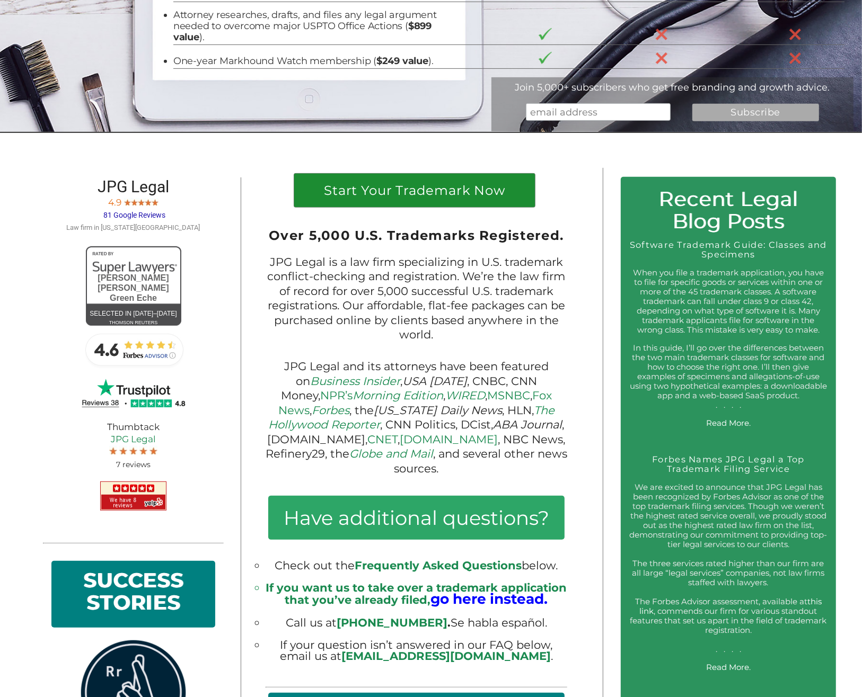
scroll to position [383, 0]
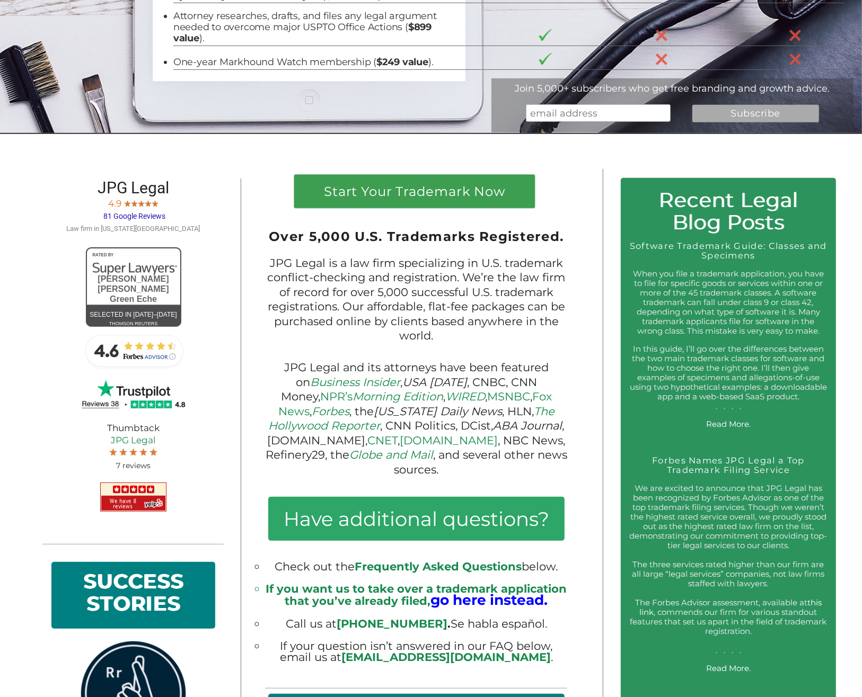
click at [144, 490] on img at bounding box center [133, 497] width 66 height 29
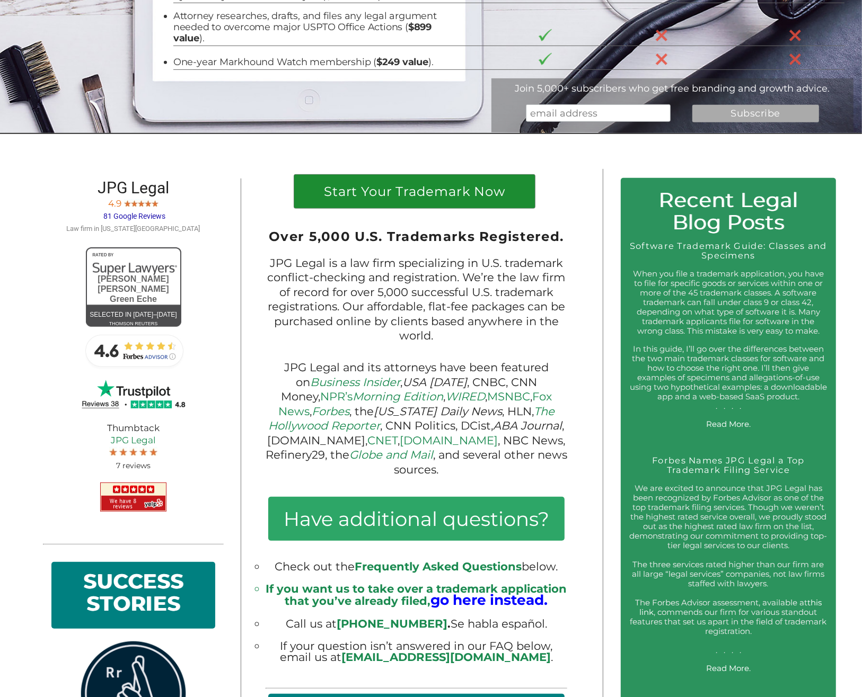
click at [422, 185] on h1 "Start Your Trademark Now" at bounding box center [414, 194] width 223 height 18
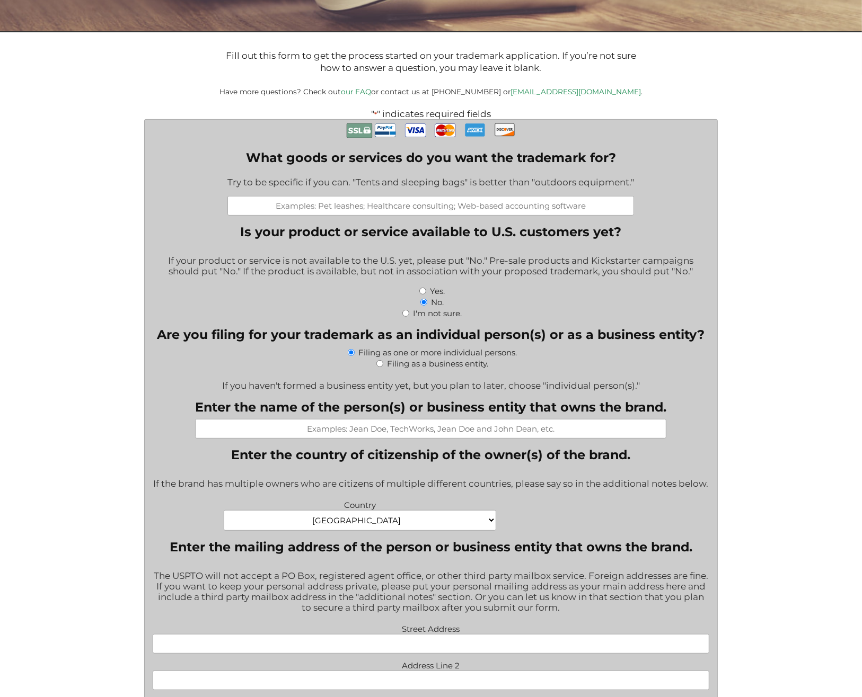
scroll to position [218, 0]
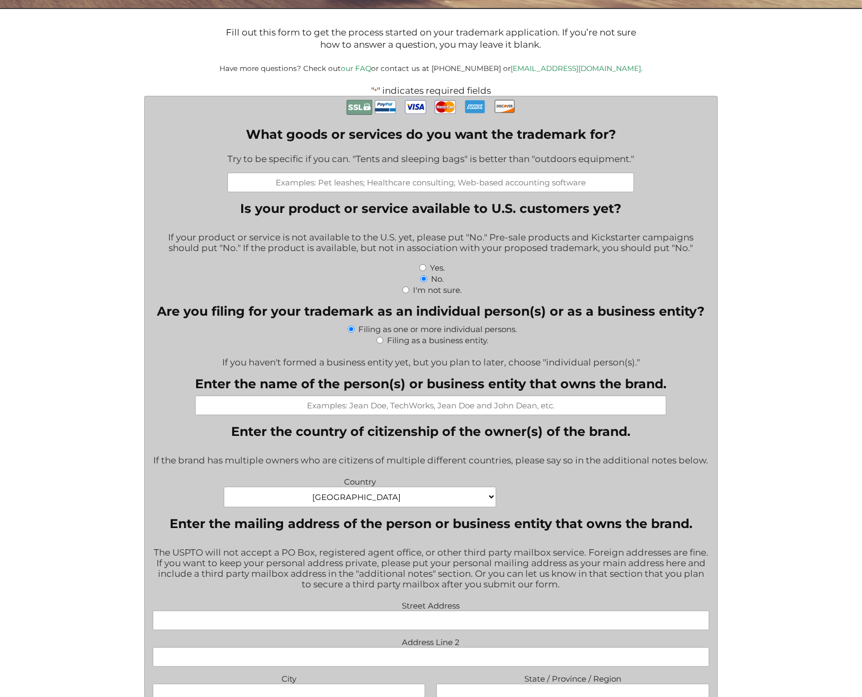
click at [421, 268] on input "Yes." at bounding box center [422, 267] width 7 height 7
radio input "true"
click at [431, 192] on input "What goods or services do you want the trademark for?" at bounding box center [430, 183] width 407 height 20
type input "V"
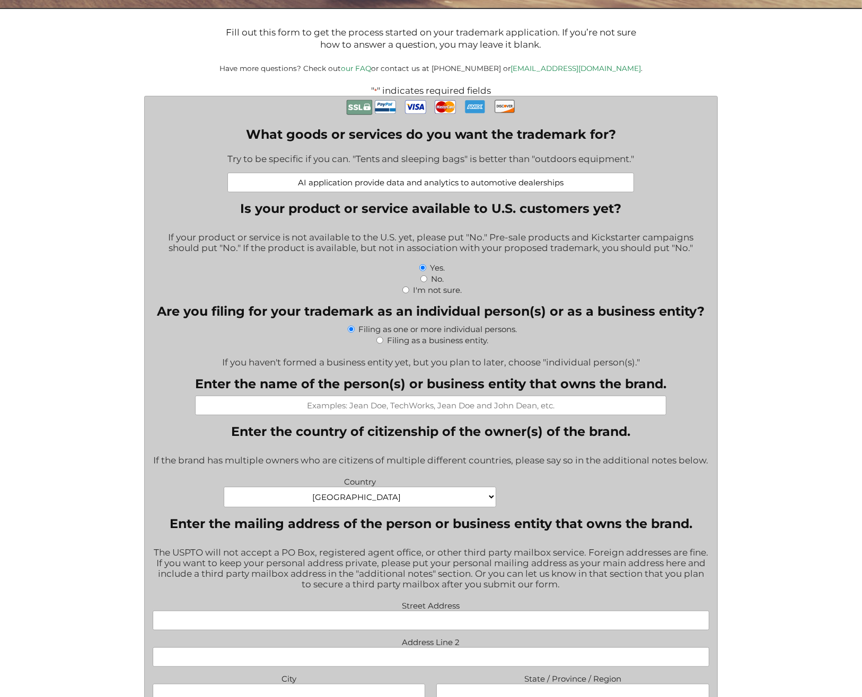
click at [383, 185] on input "AI application provide data and analytics to automotive dealerships" at bounding box center [430, 183] width 407 height 20
click at [416, 185] on input "AI application providing data and analytics to automotive dealerships" at bounding box center [430, 183] width 407 height 20
type input "AI application providing data, analytics, automation, and other services to aut…"
click at [555, 231] on div "If your product or service is not available to the U.S. yet, please put "No." P…" at bounding box center [431, 243] width 557 height 37
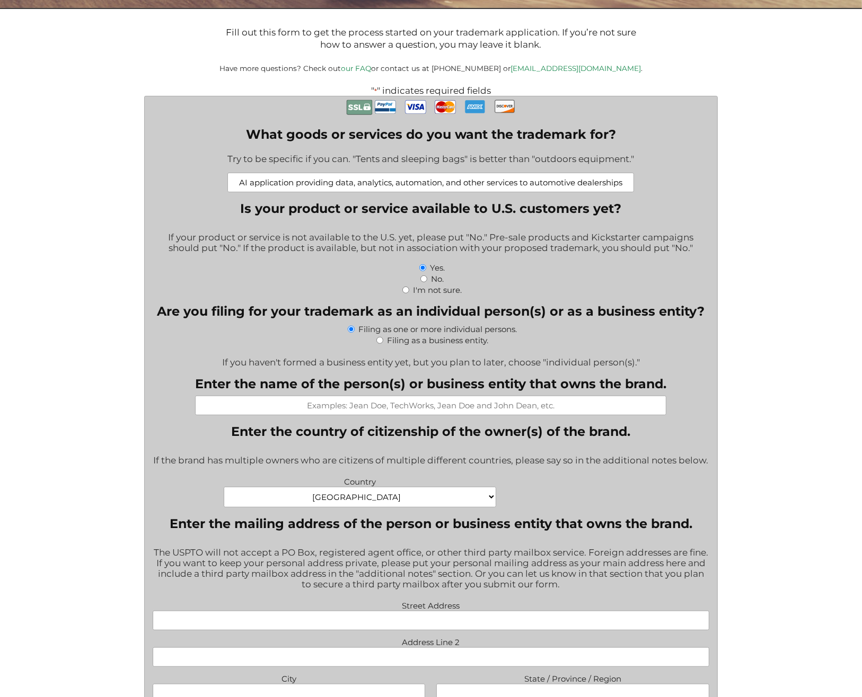
click at [434, 343] on label "Filing as a business entity." at bounding box center [437, 340] width 101 height 10
click at [383, 343] on input "Filing as a business entity." at bounding box center [379, 340] width 7 height 7
radio input "true"
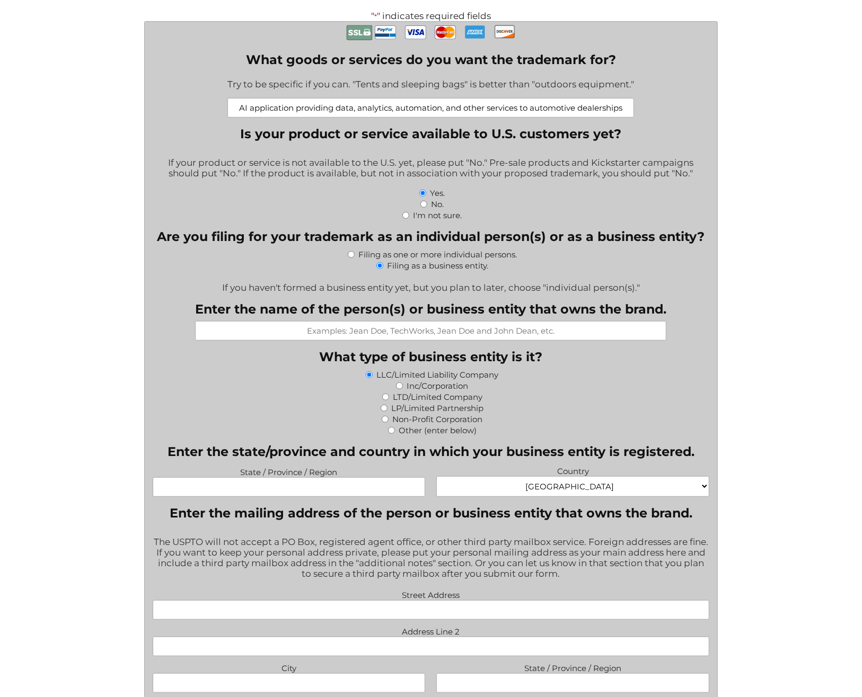
scroll to position [322, 0]
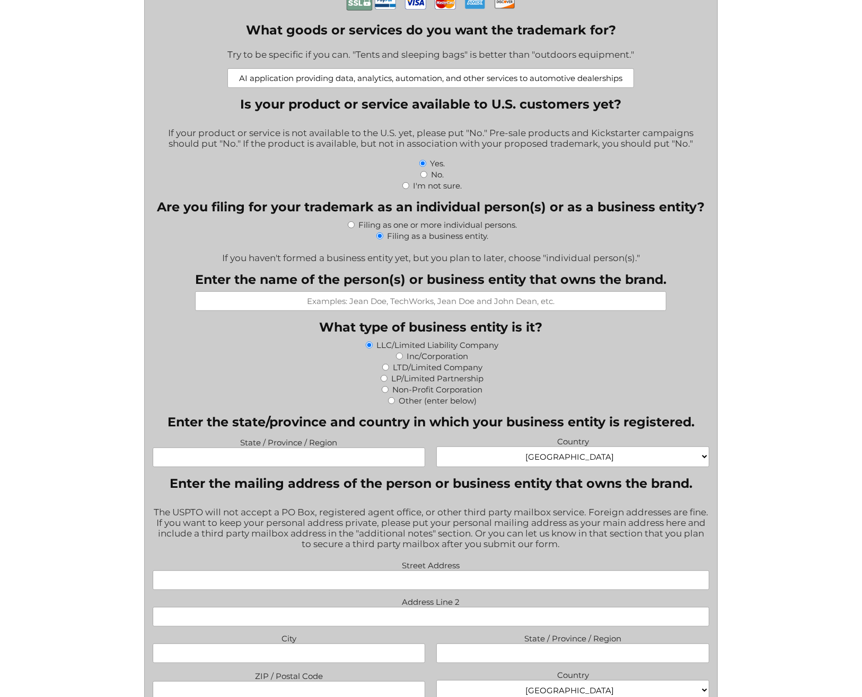
click at [434, 302] on input "Enter the name of the person(s) or business entity that owns the brand." at bounding box center [430, 301] width 471 height 20
type input "Vehicle AI, Inc."
click at [448, 361] on label "Inc/Corporation" at bounding box center [437, 356] width 61 height 10
click at [403, 360] on input "Inc/Corporation" at bounding box center [399, 356] width 7 height 7
radio input "true"
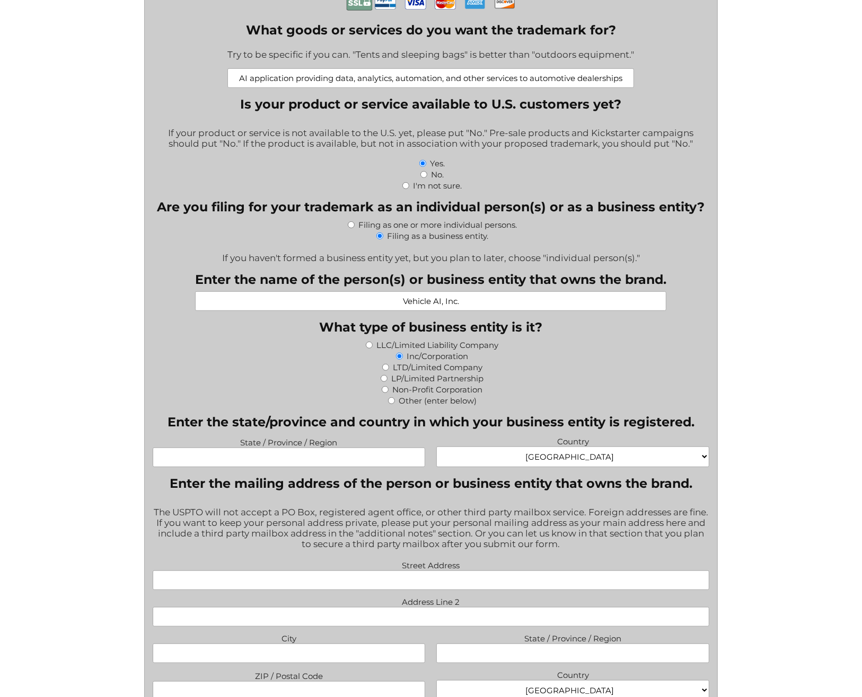
click at [417, 462] on input "State / Province / Region" at bounding box center [289, 458] width 273 height 20
type input "Delaware"
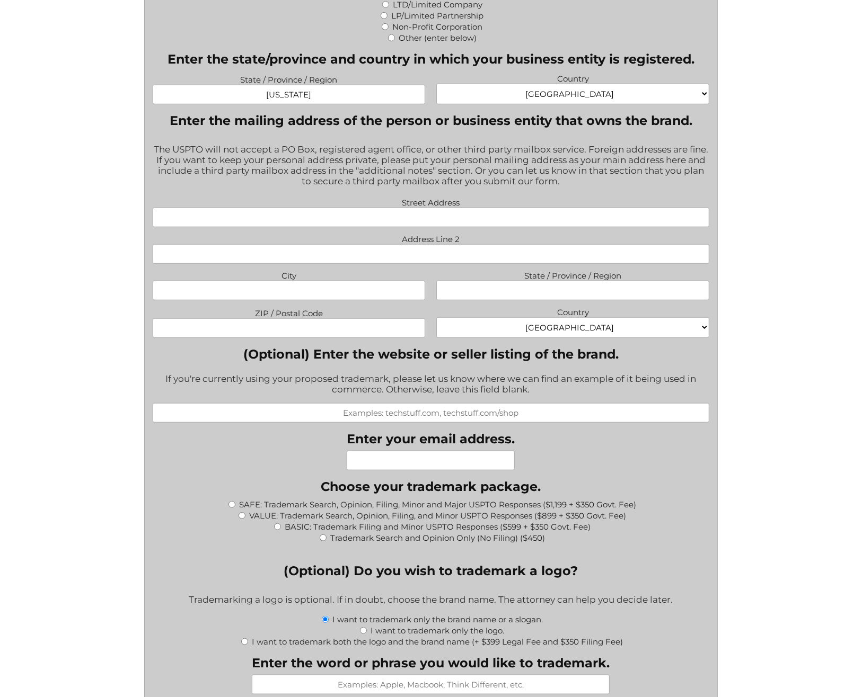
scroll to position [684, 0]
click at [359, 222] on input "Street Address" at bounding box center [431, 219] width 557 height 20
type input "11693 Mirage Ln"
type input "Frisco"
type input "TX"
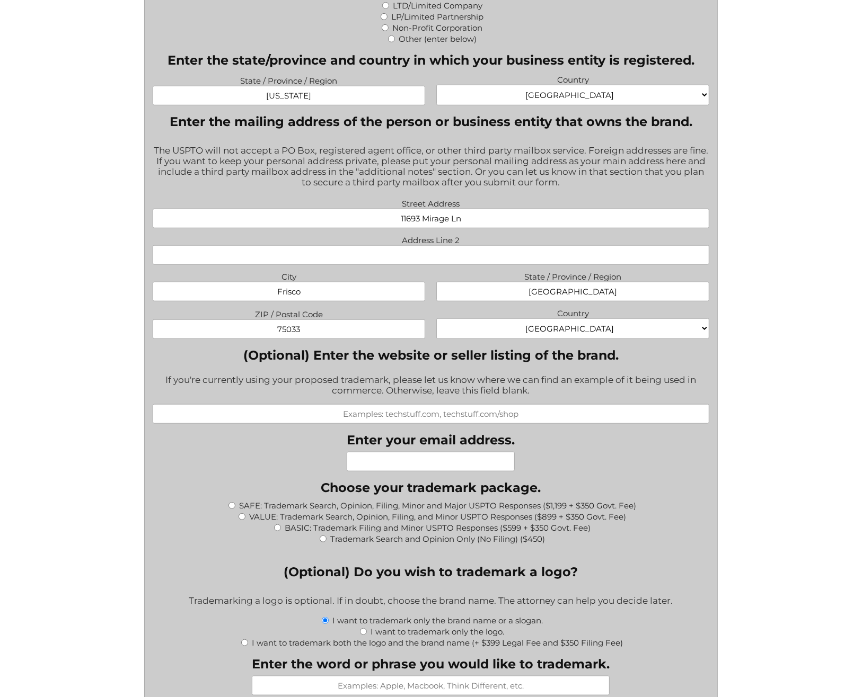
type input "75033"
type input "vehicleai.co"
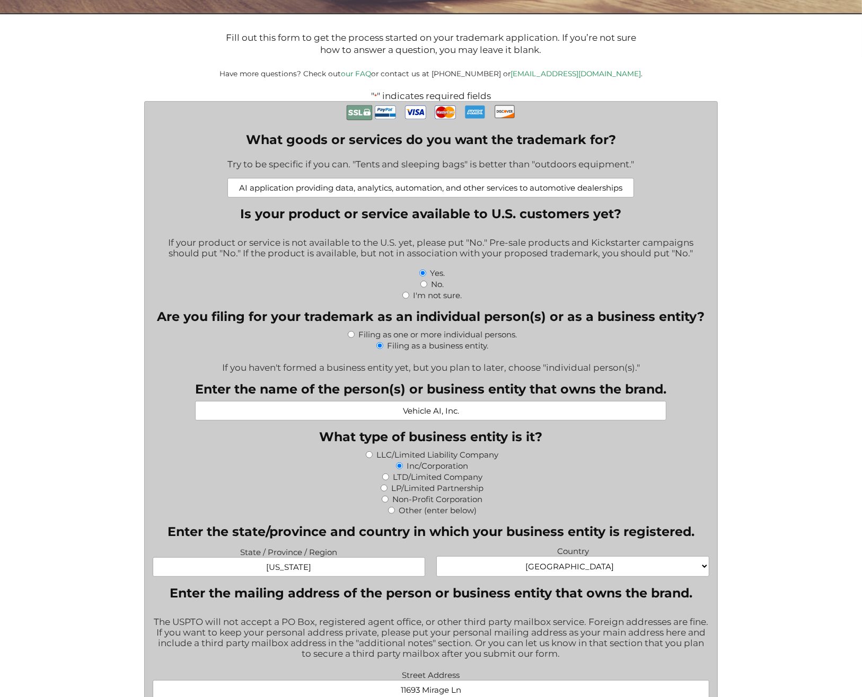
scroll to position [215, 0]
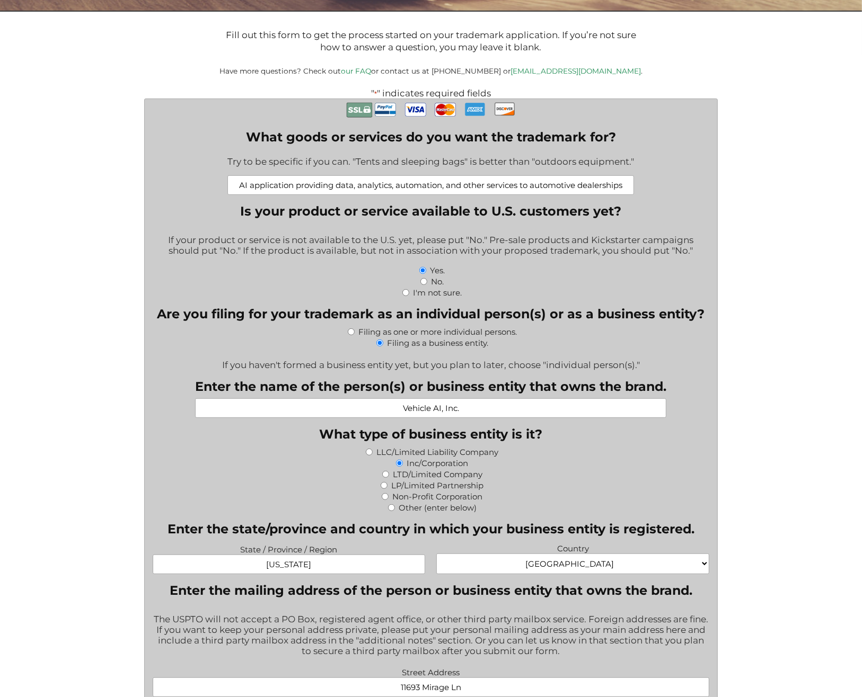
click at [397, 184] on input "AI application providing data, analytics, automation, and other services to aut…" at bounding box center [430, 185] width 407 height 20
type input "AI application providing data, analytics, inventory management, back office aut…"
drag, startPoint x: 394, startPoint y: 189, endPoint x: 629, endPoint y: 192, distance: 234.3
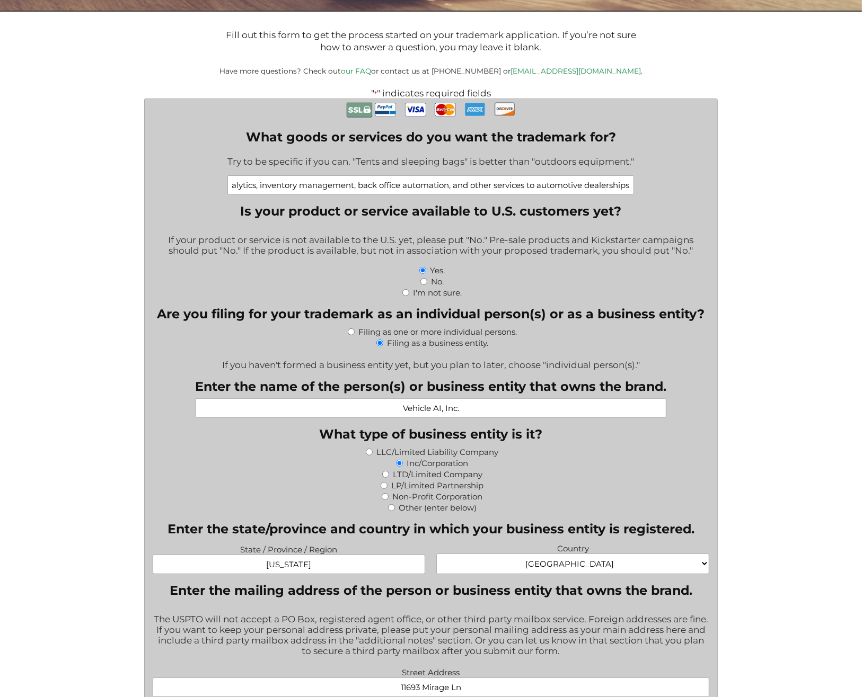
click at [629, 192] on input "AI application providing data, analytics, inventory management, back office aut…" at bounding box center [430, 185] width 407 height 20
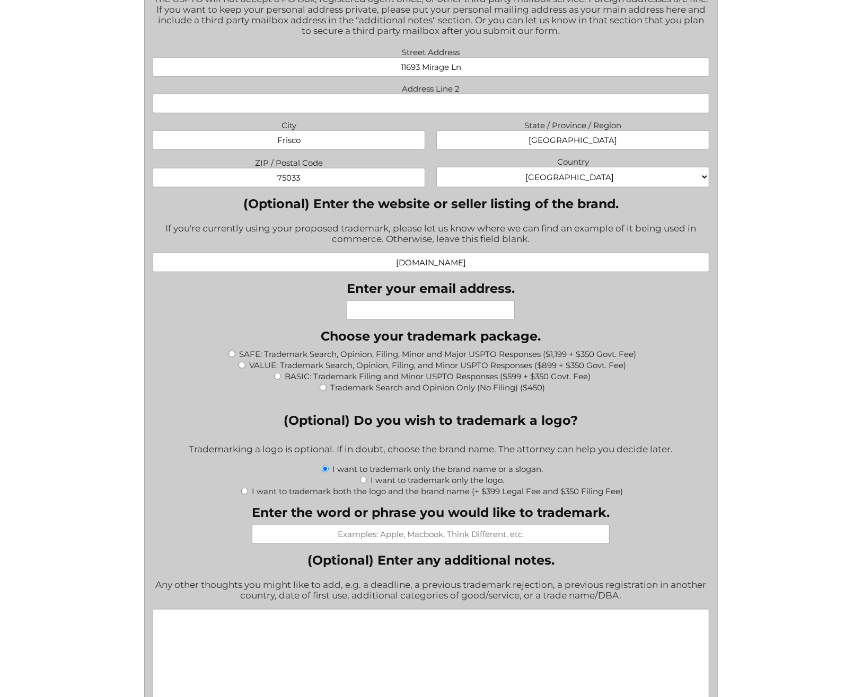
scroll to position [838, 0]
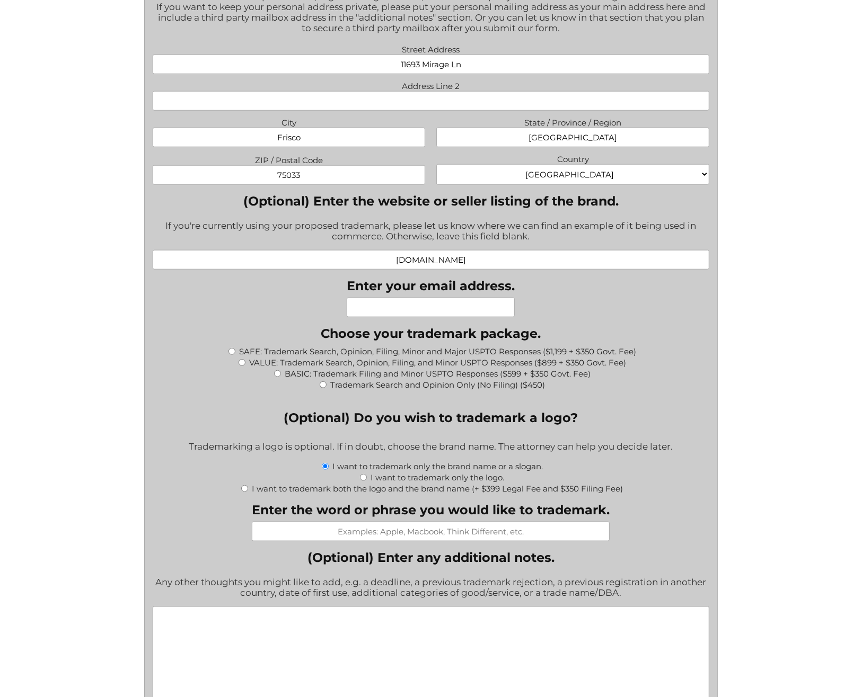
click at [466, 307] on input "Enter your email address." at bounding box center [431, 308] width 168 height 20
type input "will@vehicleai.co"
click at [241, 364] on input "VALUE: Trademark Search, Opinion, Filing, and Minor USPTO Responses ($899 + $35…" at bounding box center [241, 362] width 7 height 7
radio input "true"
type input "$1,249.00"
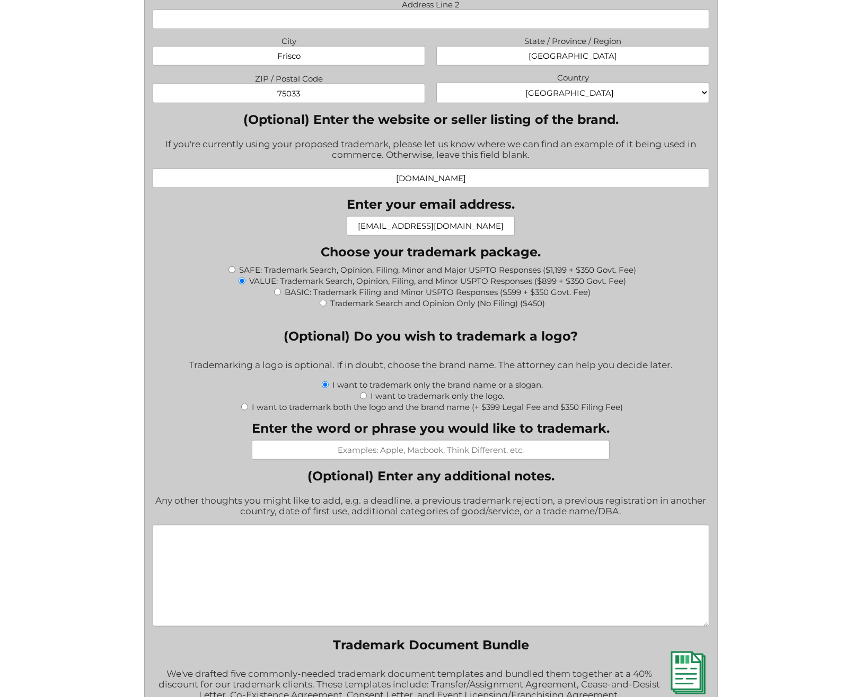
scroll to position [935, 0]
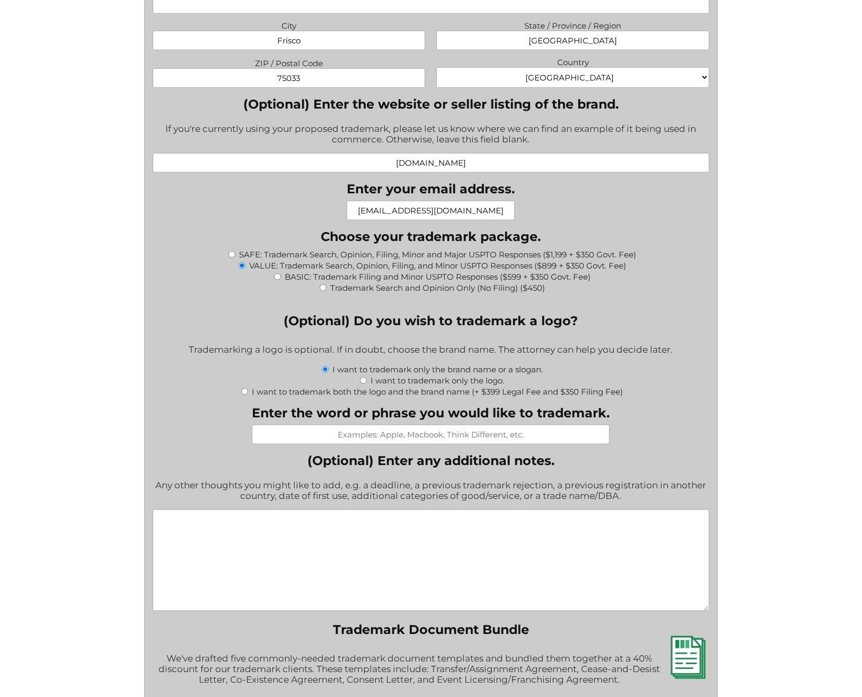
click at [235, 255] on div "SAFE: Trademark Search, Opinion, Filing, Minor and Major USPTO Responses ($1,19…" at bounding box center [431, 254] width 557 height 11
click at [262, 397] on label "I want to trademark both the logo and the brand name (+ $399 Legal Fee and $350…" at bounding box center [437, 392] width 371 height 10
click at [248, 395] on input "I want to trademark both the logo and the brand name (+ $399 Legal Fee and $350…" at bounding box center [244, 391] width 7 height 7
radio input "true"
type input "$1,998.00"
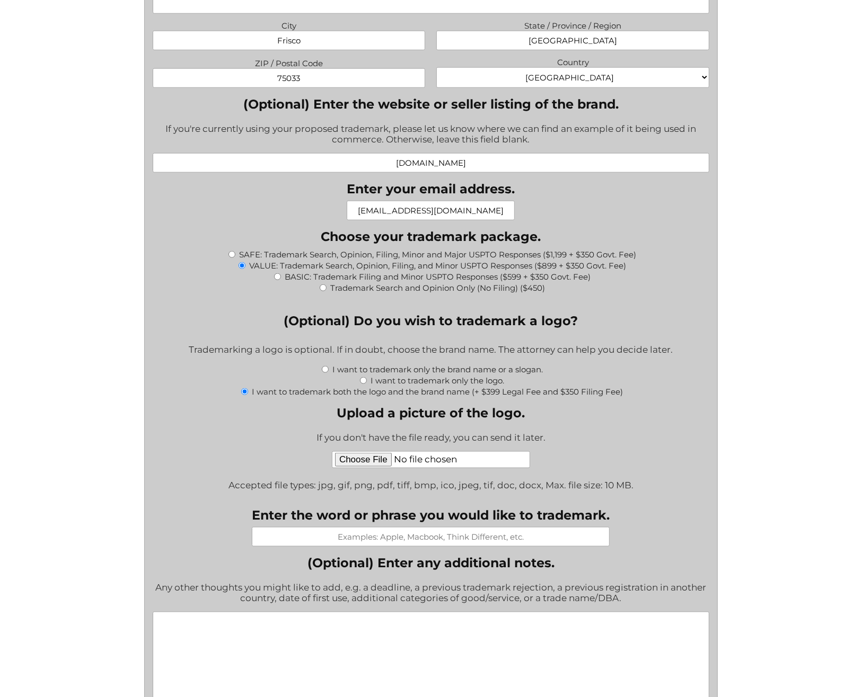
click at [326, 370] on input "I want to trademark only the brand name or a slogan." at bounding box center [325, 369] width 7 height 7
radio input "true"
type input "$1,249.00"
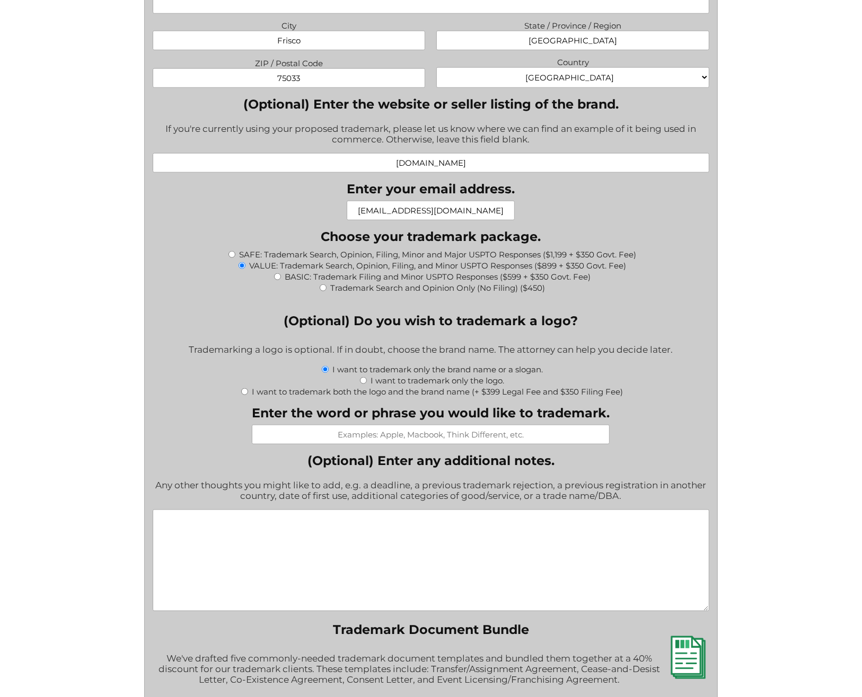
click at [233, 255] on input "SAFE: Trademark Search, Opinion, Filing, Minor and Major USPTO Responses ($1,19…" at bounding box center [231, 254] width 7 height 7
radio input "true"
type input "$1,549.00"
click at [234, 267] on div "VALUE: Trademark Search, Opinion, Filing, and Minor USPTO Responses ($899 + $35…" at bounding box center [431, 265] width 557 height 11
click at [238, 267] on input "VALUE: Trademark Search, Opinion, Filing, and Minor USPTO Responses ($899 + $35…" at bounding box center [241, 265] width 7 height 7
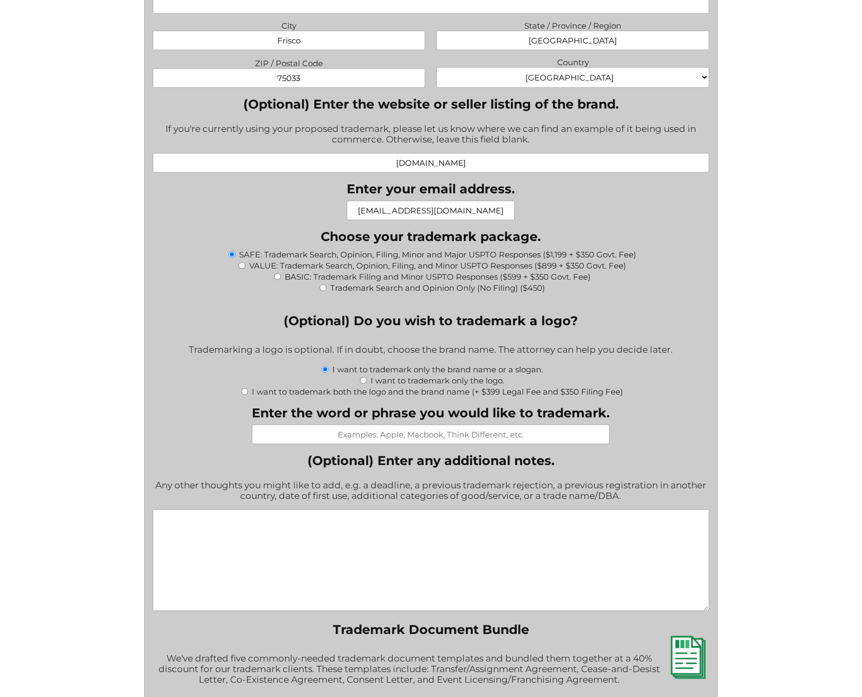
radio input "true"
type input "$1,249.00"
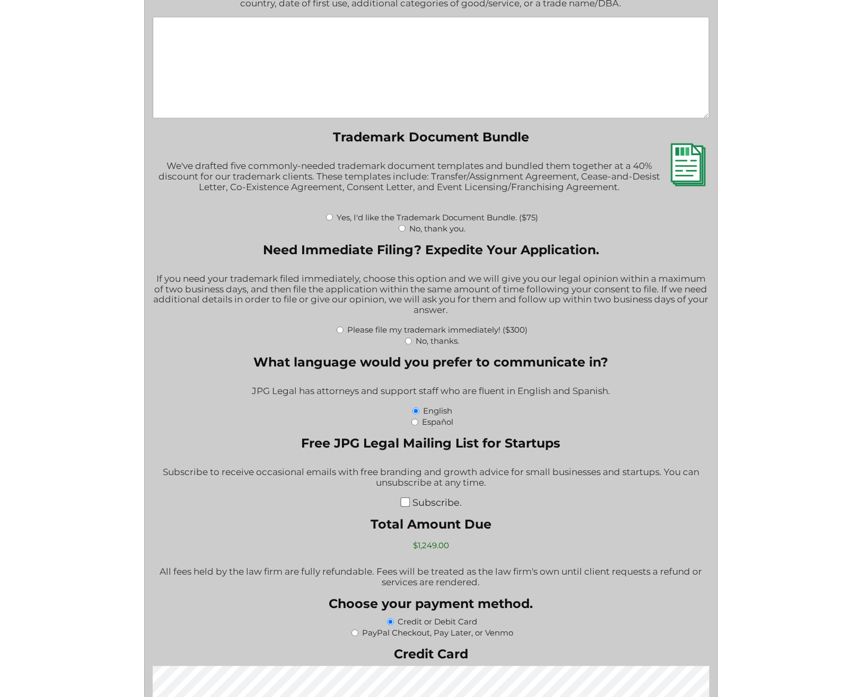
scroll to position [1413, 0]
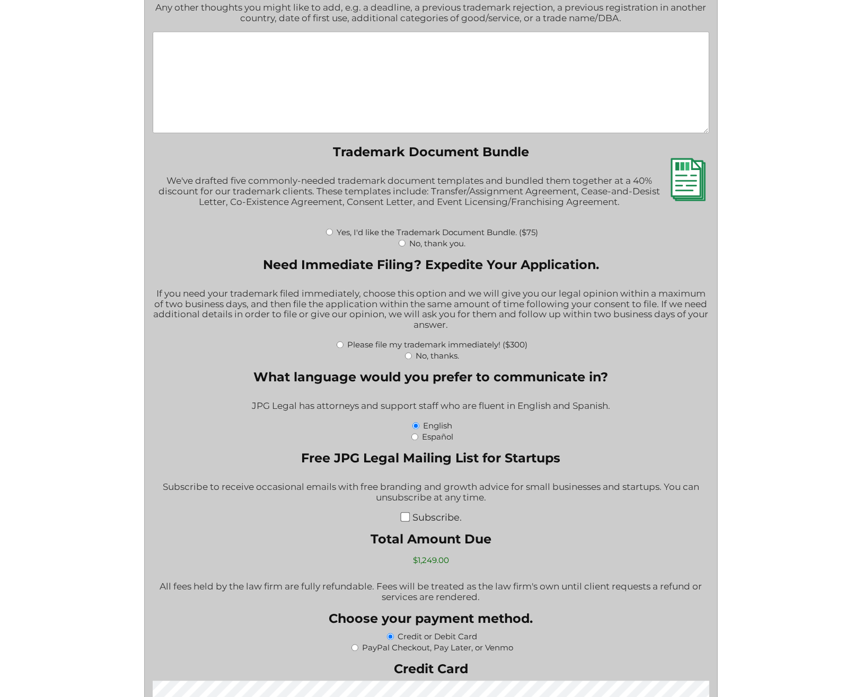
click at [407, 357] on input "No, thanks." at bounding box center [408, 356] width 7 height 7
radio input "true"
click at [410, 518] on input "Subscribe." at bounding box center [406, 518] width 10 height 10
checkbox input "true"
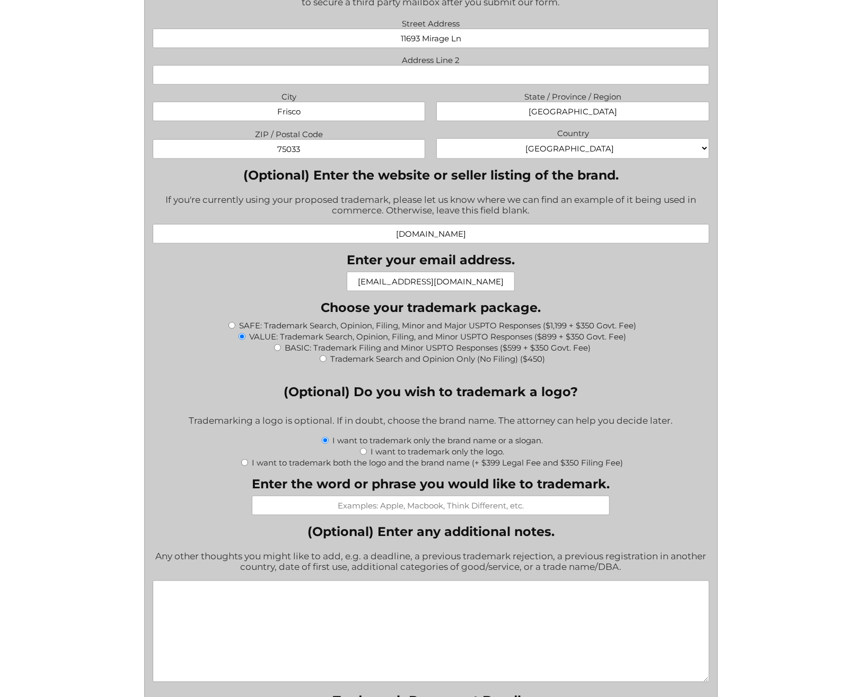
scroll to position [901, 0]
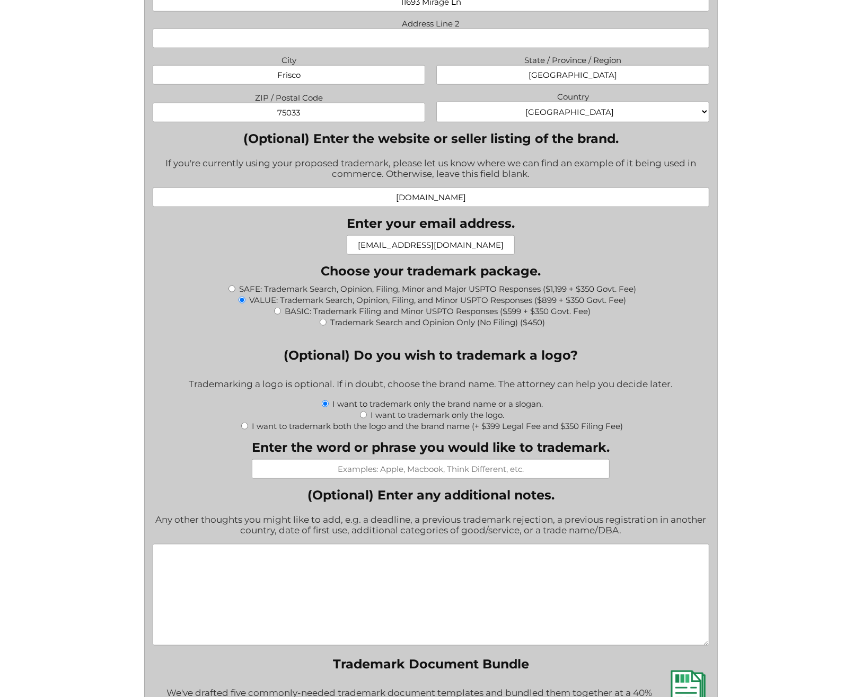
click at [353, 498] on label "(Optional) Enter any additional notes." at bounding box center [431, 495] width 557 height 15
click at [353, 544] on textarea "(Optional) Enter any additional notes." at bounding box center [431, 595] width 557 height 102
click at [359, 478] on input "Enter the word or phrase you would like to trademark." at bounding box center [431, 470] width 358 height 20
type input "Vehicle AI"
click at [647, 415] on div "I want to trademark only the logo." at bounding box center [431, 414] width 557 height 11
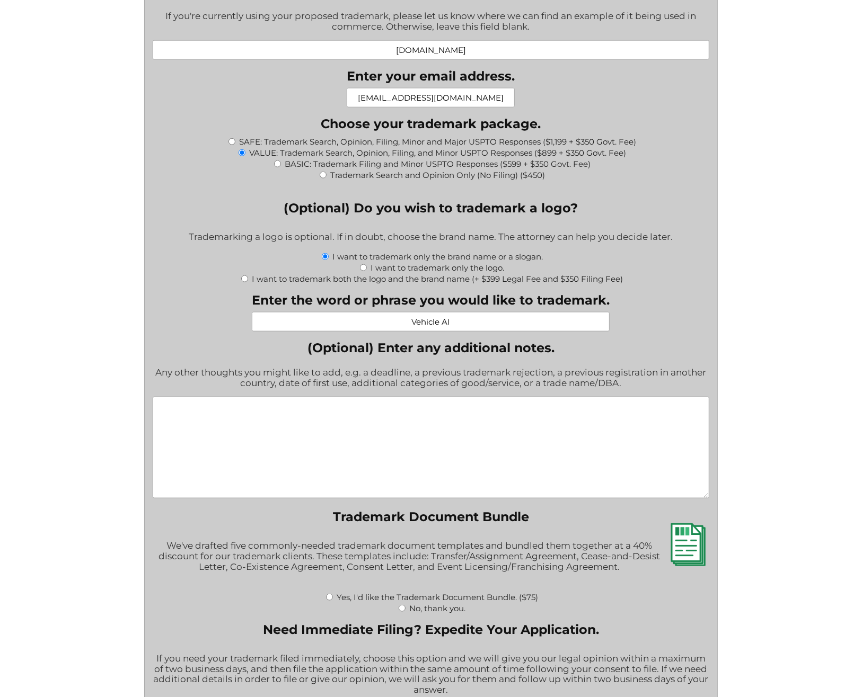
scroll to position [1268, 0]
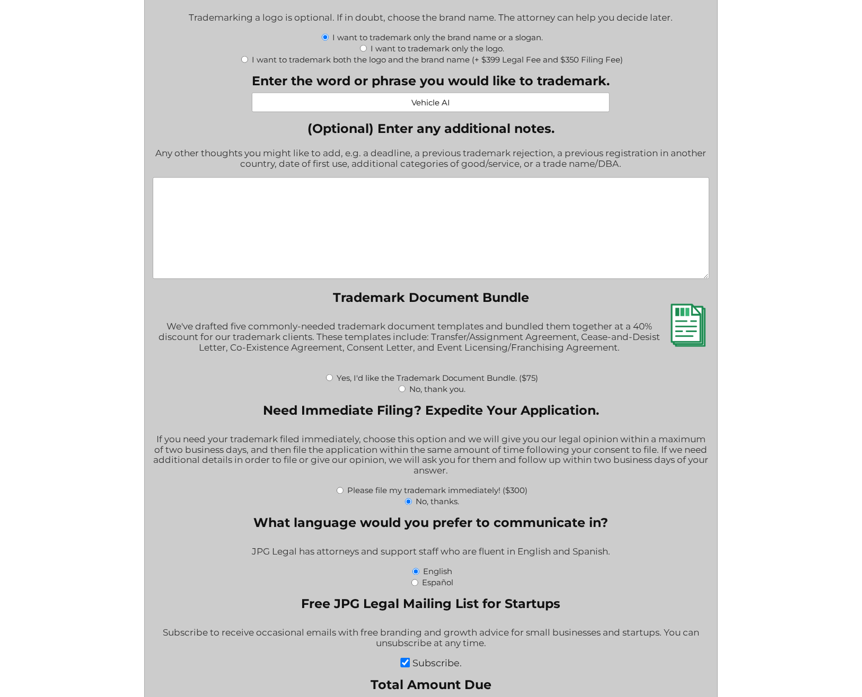
click at [403, 390] on input "No, thank you." at bounding box center [402, 389] width 7 height 7
radio input "true"
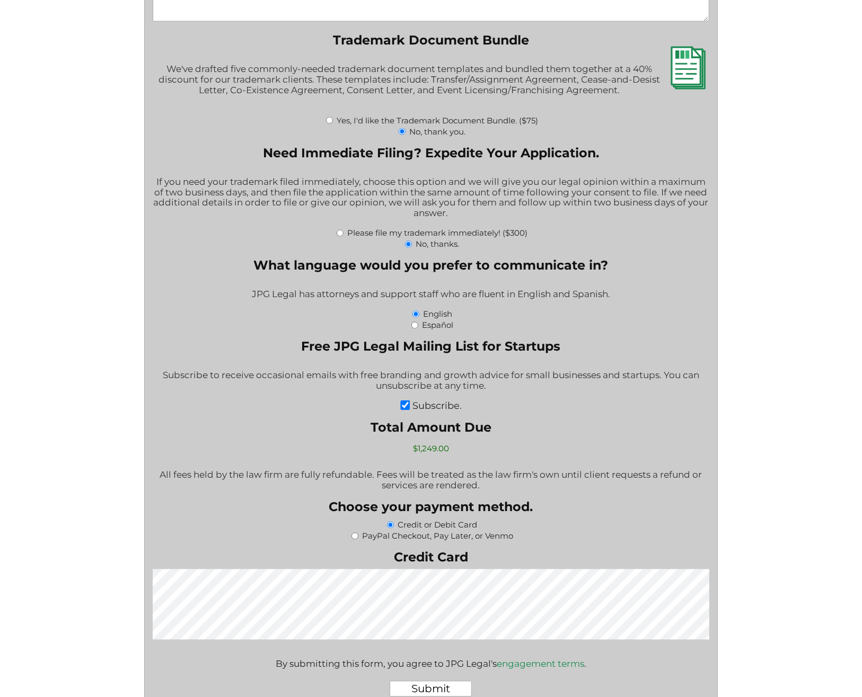
scroll to position [1646, 0]
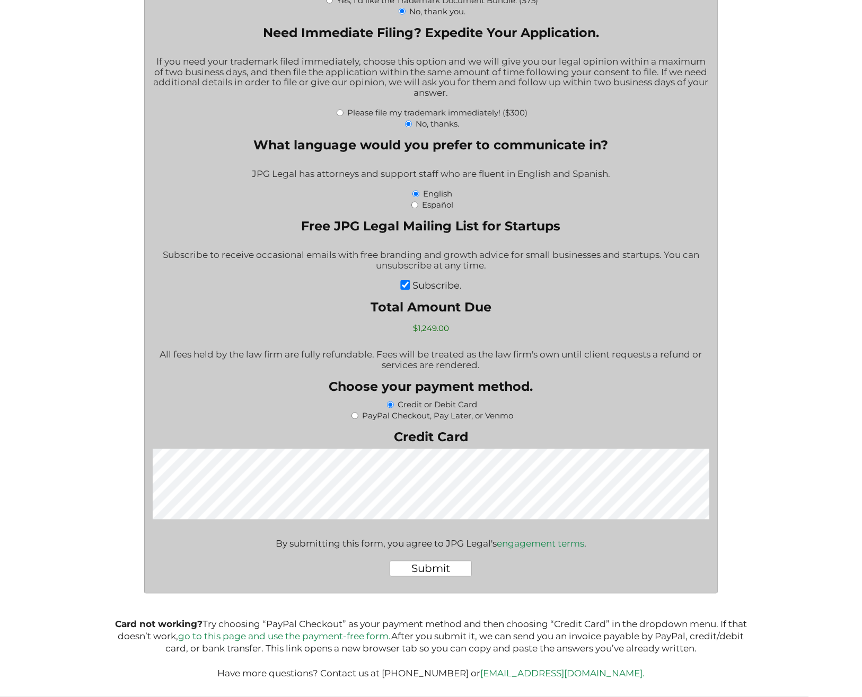
click at [443, 569] on input "Submit" at bounding box center [431, 569] width 82 height 16
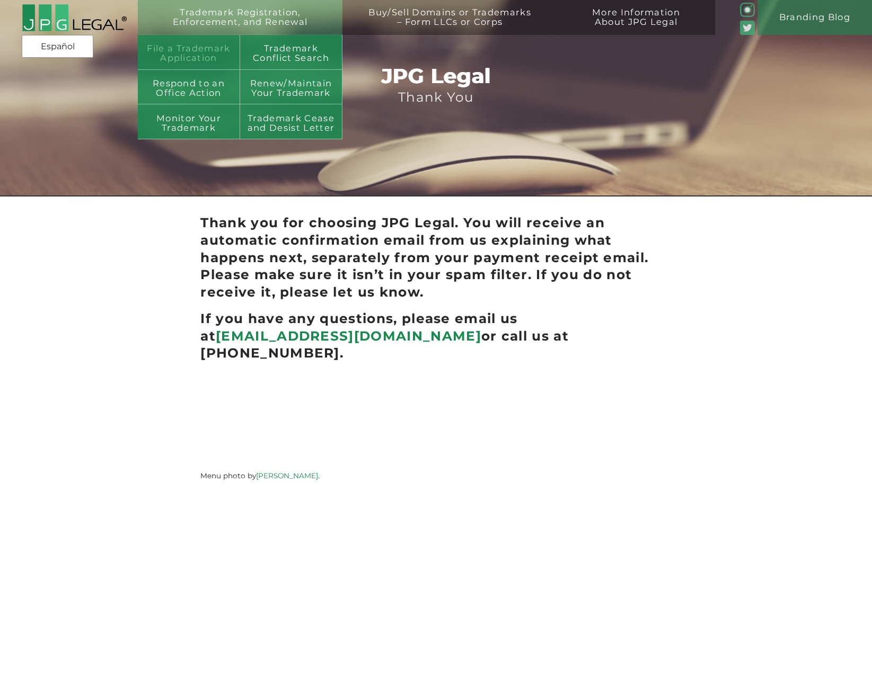
click at [187, 44] on link "File a Trademark Application" at bounding box center [189, 52] width 102 height 35
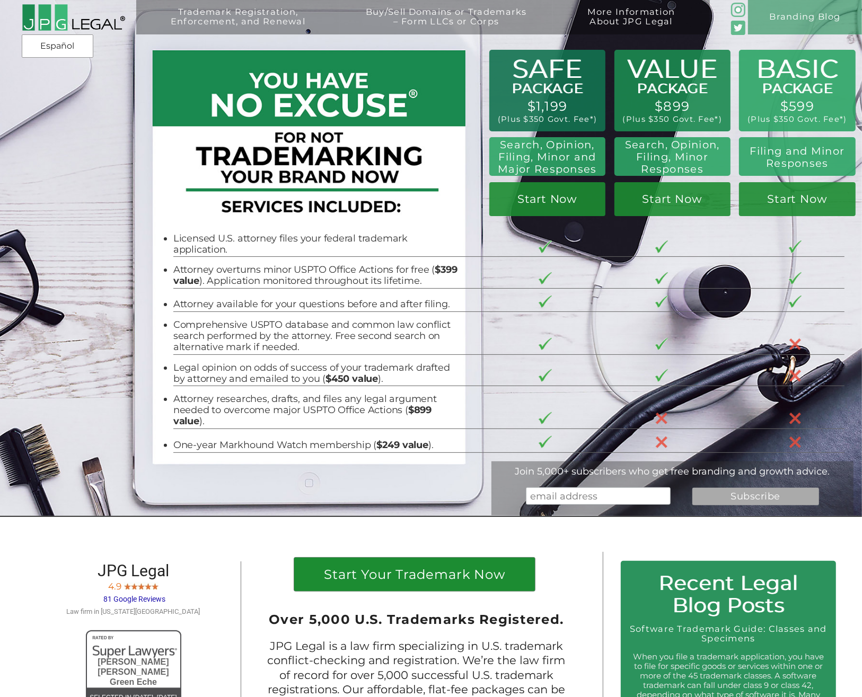
click at [483, 576] on link "Start Your Trademark Now" at bounding box center [414, 574] width 240 height 33
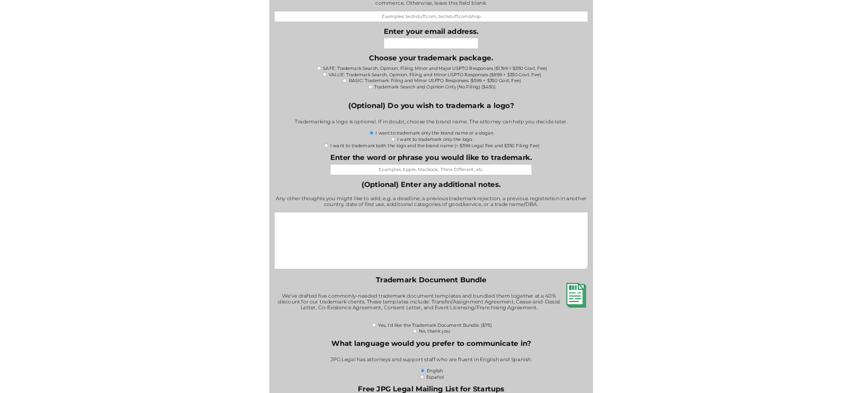
scroll to position [936, 0]
